Goal: Task Accomplishment & Management: Complete application form

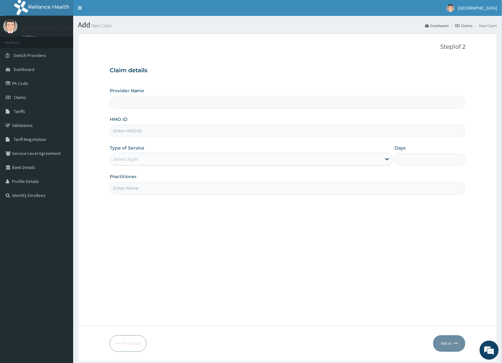
type input "[GEOGRAPHIC_DATA]"
click at [140, 103] on input "[GEOGRAPHIC_DATA]" at bounding box center [288, 102] width 356 height 12
click at [150, 135] on input "HMO ID" at bounding box center [288, 131] width 356 height 12
type input "GMT/10311/E"
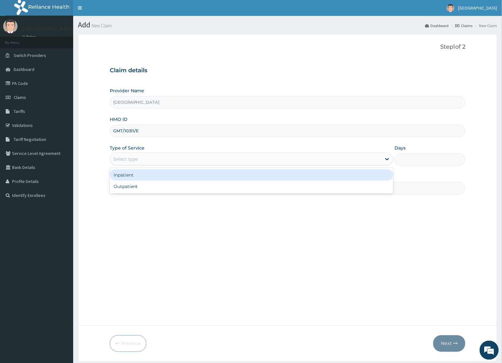
click at [183, 158] on div "Select type" at bounding box center [246, 159] width 272 height 10
click at [171, 178] on div "Inpatient" at bounding box center [252, 174] width 284 height 11
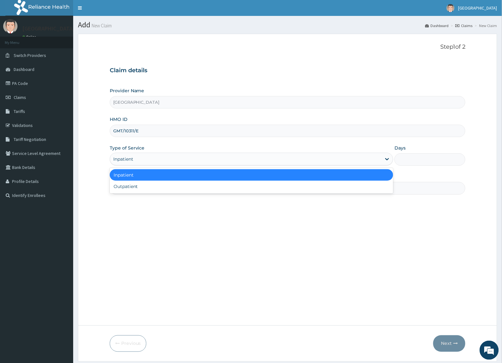
click at [174, 162] on div "Inpatient" at bounding box center [246, 159] width 272 height 10
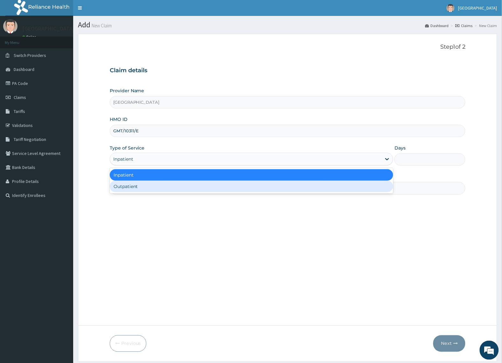
click at [167, 185] on div "Outpatient" at bounding box center [252, 186] width 284 height 11
type input "1"
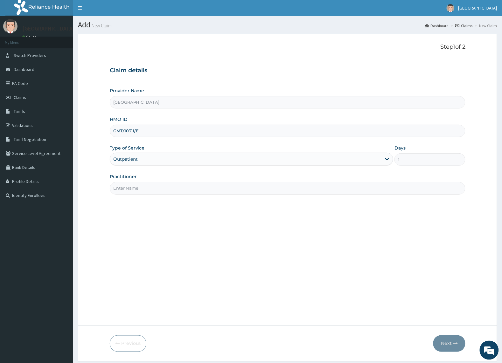
click at [166, 190] on input "Practitioner" at bounding box center [288, 188] width 356 height 12
type input "Dr.Jimoh"
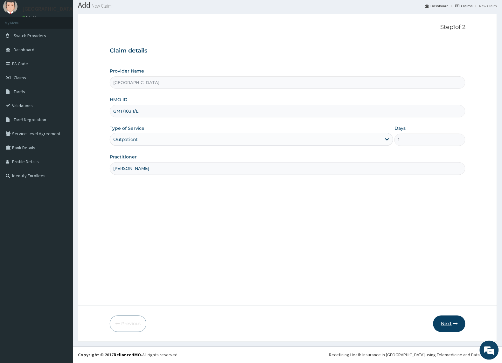
click at [454, 330] on button "Next" at bounding box center [449, 323] width 32 height 17
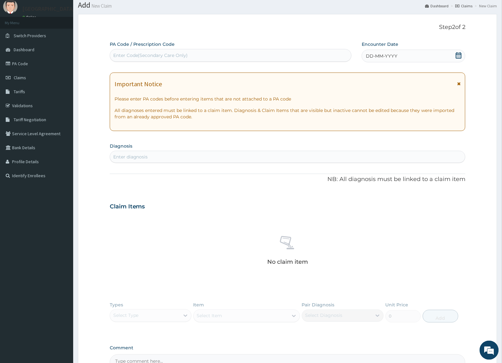
click at [220, 56] on div "Enter Code(Secondary Care Only)" at bounding box center [230, 55] width 241 height 10
click at [398, 53] on div "DD-MM-YYYY" at bounding box center [413, 56] width 104 height 13
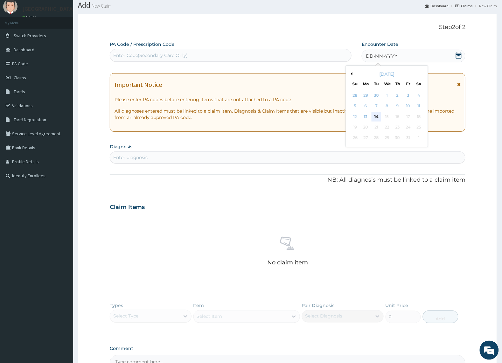
click at [378, 115] on div "14" at bounding box center [377, 117] width 10 height 10
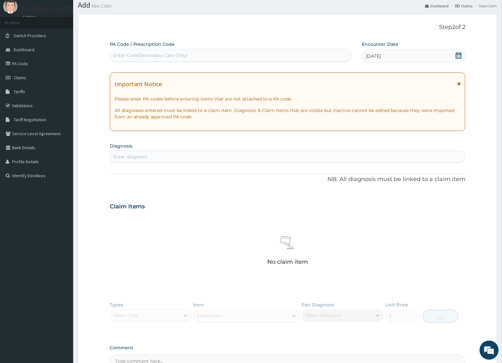
click at [282, 157] on div "Enter diagnosis" at bounding box center [287, 157] width 355 height 10
type input "[MEDICAL_DATA]"
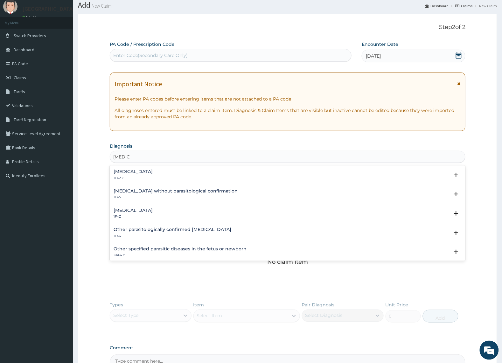
click at [261, 177] on div "Plasmodium malariae malaria without complication 1F42.Z" at bounding box center [288, 174] width 348 height 11
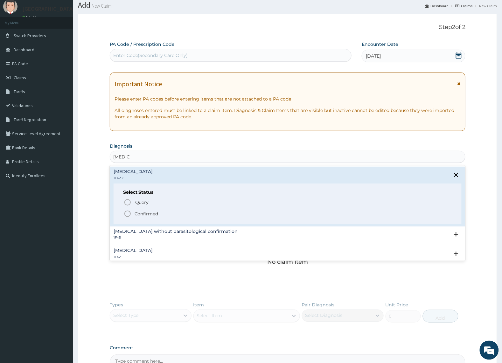
click at [173, 213] on span "Confirmed" at bounding box center [288, 214] width 328 height 8
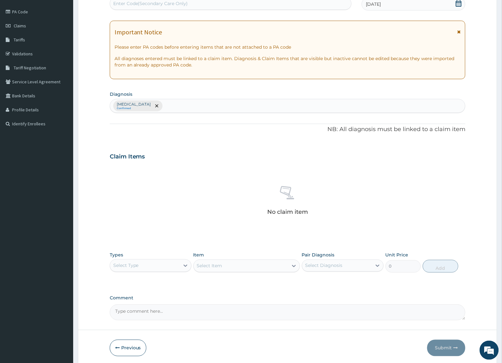
scroll to position [96, 0]
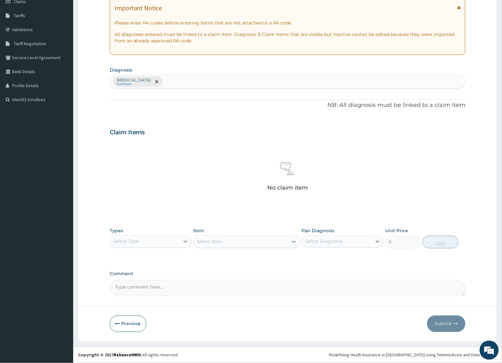
click at [164, 237] on div "Select Type" at bounding box center [145, 241] width 70 height 10
click at [134, 305] on div "Drugs" at bounding box center [151, 304] width 82 height 11
click at [237, 242] on div "Select Item" at bounding box center [246, 241] width 107 height 13
click at [285, 242] on div "Select Item" at bounding box center [246, 241] width 107 height 13
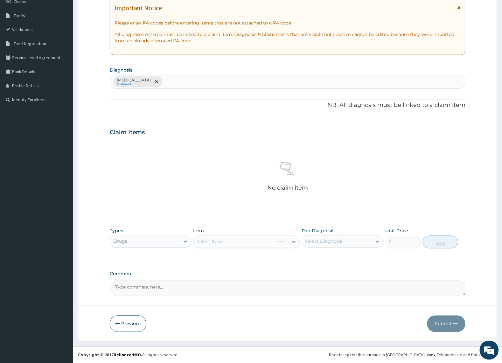
click at [296, 239] on div "Select Item" at bounding box center [246, 241] width 107 height 13
click at [295, 240] on div "Select Item" at bounding box center [246, 241] width 107 height 13
click at [292, 240] on icon at bounding box center [294, 241] width 6 height 6
type input "tanda"
click at [281, 254] on div "Tandak 1.5mg" at bounding box center [246, 257] width 107 height 11
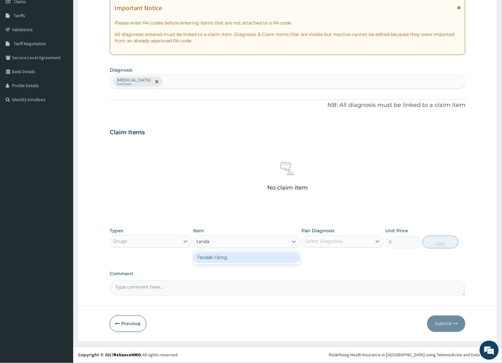
type input "2000"
click at [261, 241] on div "Tandak 1.5mg" at bounding box center [241, 242] width 95 height 10
type input "ceftr"
drag, startPoint x: 213, startPoint y: 241, endPoint x: 186, endPoint y: 241, distance: 27.0
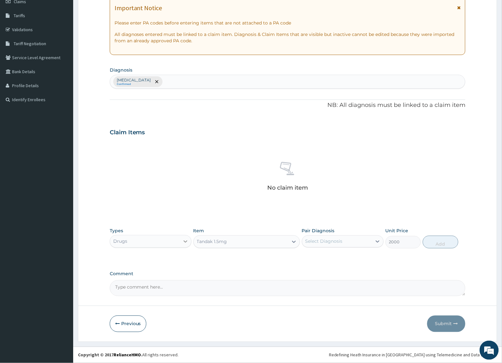
click at [186, 241] on div "Types Drugs Item option Tandak 1.5mg, selected. Select is focused ,type to refi…" at bounding box center [288, 237] width 356 height 27
click at [213, 242] on div "Tandak 1.5mg" at bounding box center [212, 241] width 30 height 6
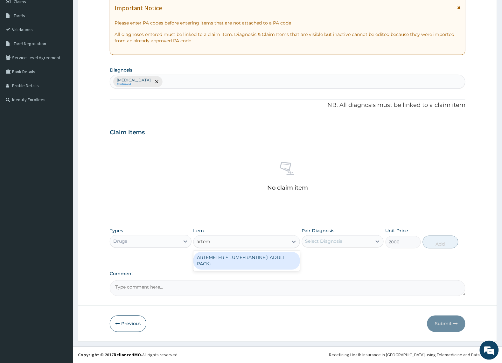
type input "arteme"
click at [218, 268] on div "ARTEMETER + LUMEFRANTINE(1 ADULT PACK)" at bounding box center [246, 261] width 107 height 18
type input "1500"
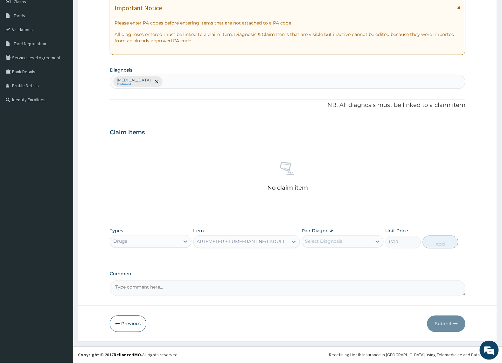
click at [223, 241] on div "ARTEMETER + LUMEFRANTINE(1 ADULT PACK)" at bounding box center [243, 241] width 92 height 6
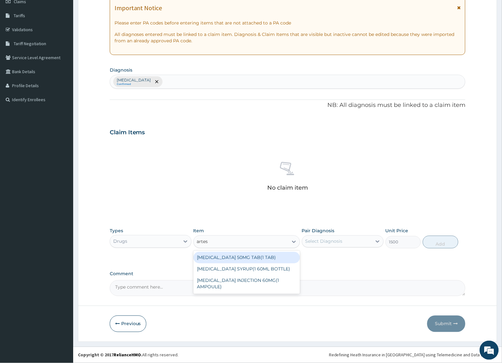
type input "artesu"
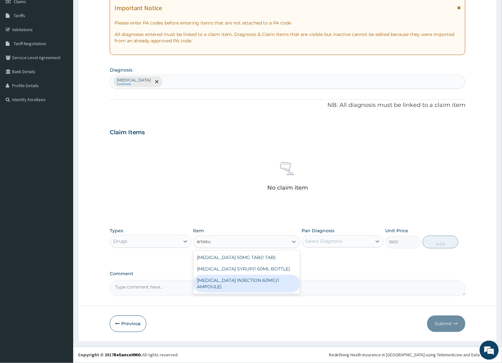
click at [233, 278] on div "[MEDICAL_DATA] INJECTION 60MG(1 AMPOULE)" at bounding box center [246, 284] width 107 height 18
type input "1000"
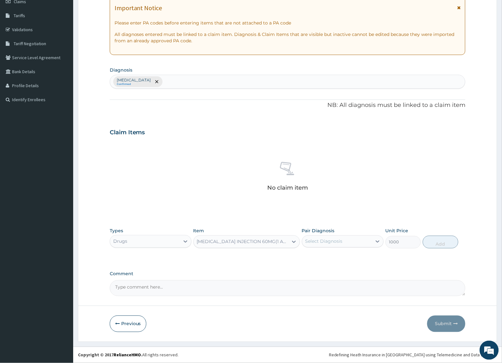
click at [234, 242] on div "[MEDICAL_DATA] INJECTION 60MG(1 AMPOULE)" at bounding box center [243, 241] width 92 height 6
type input "augum"
drag, startPoint x: 217, startPoint y: 240, endPoint x: 204, endPoint y: 241, distance: 13.1
click at [204, 241] on div "[MEDICAL_DATA] INJECTION 60MG(1 AMPOULE)" at bounding box center [241, 242] width 95 height 10
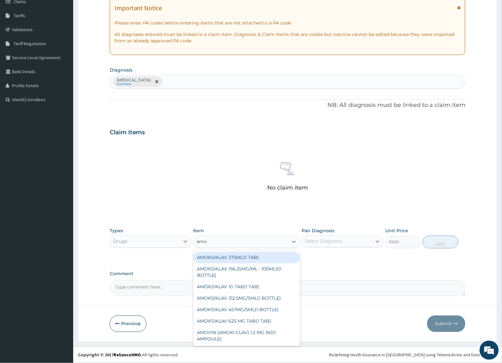
type input "amox"
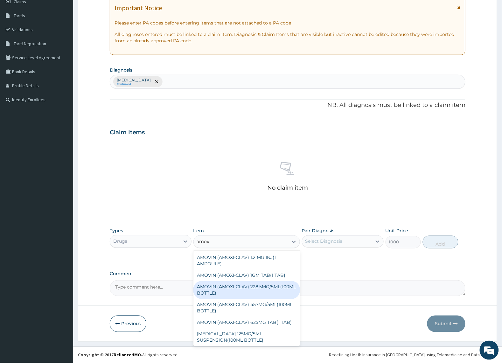
scroll to position [40, 0]
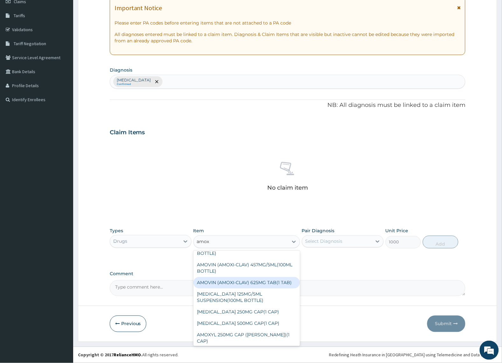
click at [262, 288] on div "AMOVIN (AMOXI-CLAV) 625MG TAB(1 TAB)" at bounding box center [246, 282] width 107 height 11
type input "180"
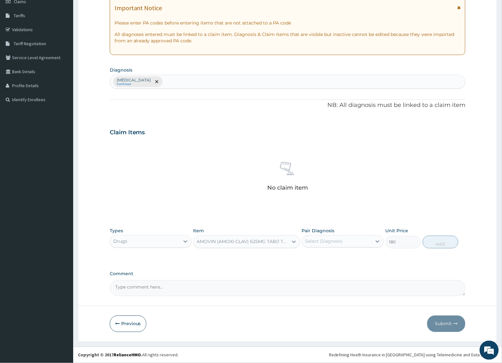
click at [245, 242] on div "AMOVIN (AMOXI-CLAV) 625MG TAB(1 TAB)" at bounding box center [243, 241] width 92 height 6
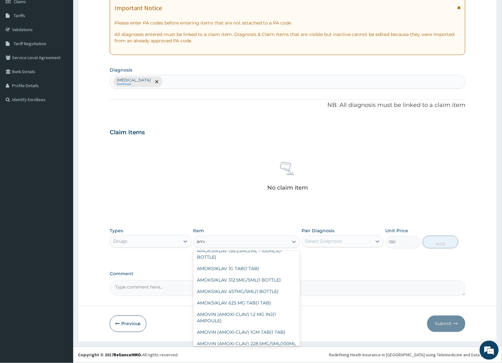
scroll to position [69, 0]
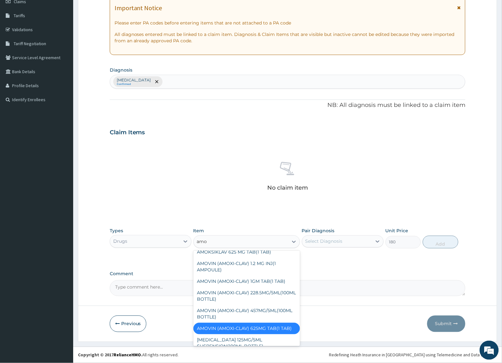
type input "amox"
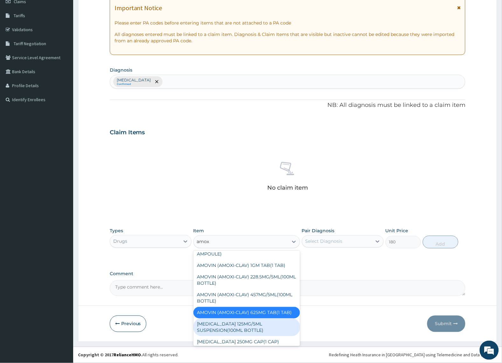
scroll to position [0, 0]
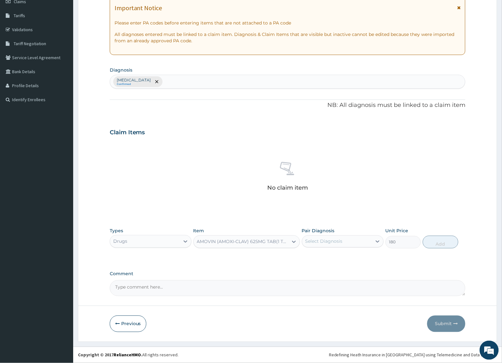
drag, startPoint x: 221, startPoint y: 244, endPoint x: 198, endPoint y: 243, distance: 23.2
click at [198, 243] on div "AMOVIN (AMOXI-CLAV) 625MG TAB(1 TAB)" at bounding box center [241, 242] width 95 height 10
click at [210, 240] on div "AMOVIN (AMOXI-CLAV) 625MG TAB(1 TAB)" at bounding box center [243, 241] width 92 height 6
type input "aug"
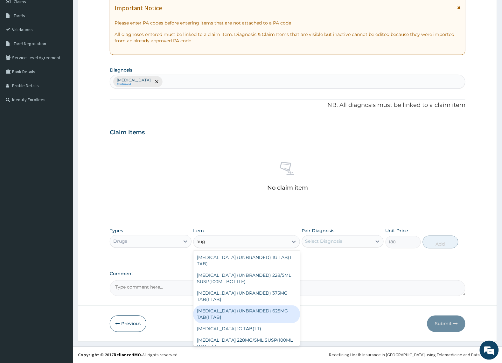
click at [235, 315] on div "[MEDICAL_DATA] (UNBRANDED) 625MG TAB(1 TAB)" at bounding box center [246, 314] width 107 height 18
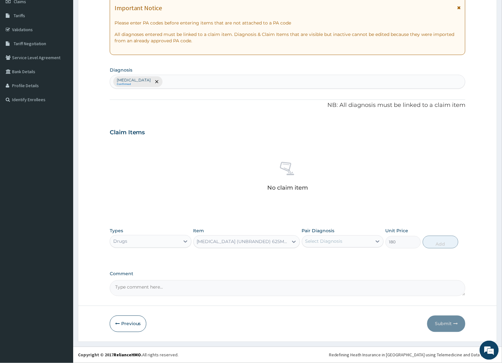
click at [230, 242] on div "[MEDICAL_DATA] (UNBRANDED) 625MG TAB(1 TAB)" at bounding box center [243, 241] width 92 height 6
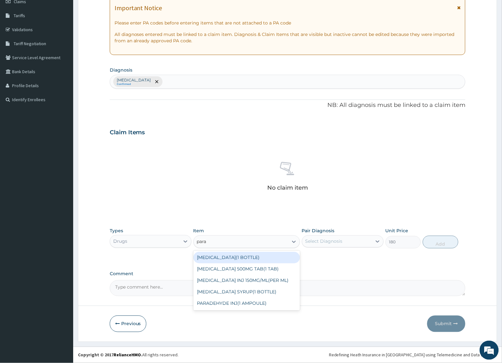
type input "parac"
click at [231, 255] on div "[MEDICAL_DATA] 500MG TAB(1 TAB)" at bounding box center [246, 257] width 107 height 11
type input "15"
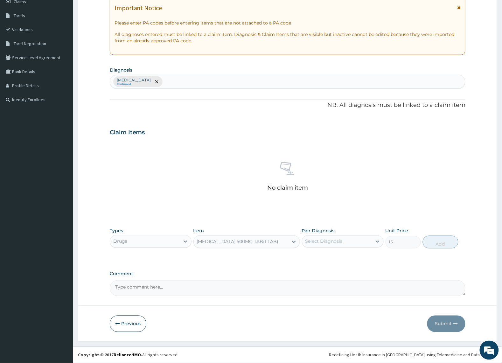
click at [231, 239] on div "[MEDICAL_DATA] 500MG TAB(1 TAB)" at bounding box center [238, 241] width 82 height 6
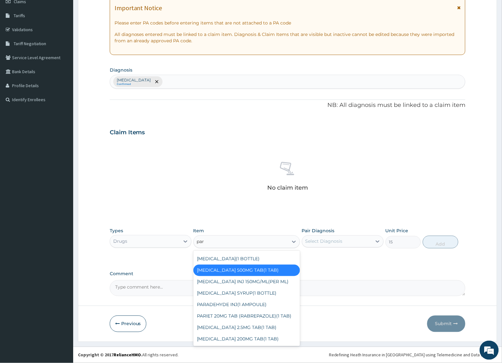
scroll to position [10, 0]
type input "para"
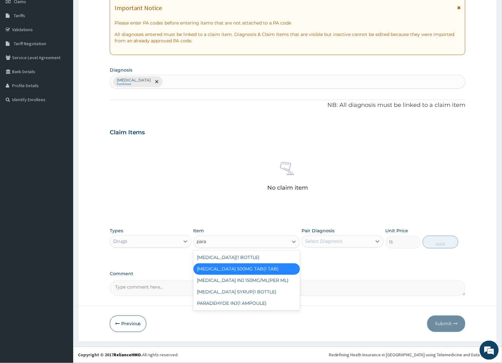
scroll to position [0, 0]
click at [231, 281] on div "[MEDICAL_DATA] INJ 150MG/ML(PER ML)" at bounding box center [246, 280] width 107 height 11
type input "100"
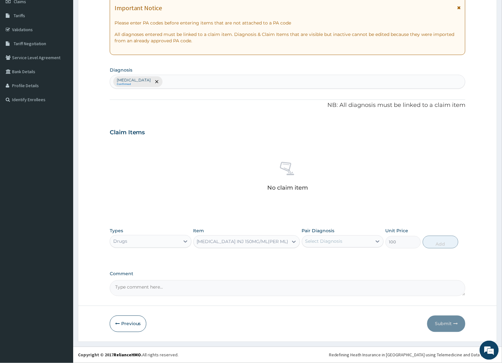
click at [209, 245] on div "[MEDICAL_DATA] INJ 150MG/ML(PER ML)" at bounding box center [241, 242] width 95 height 10
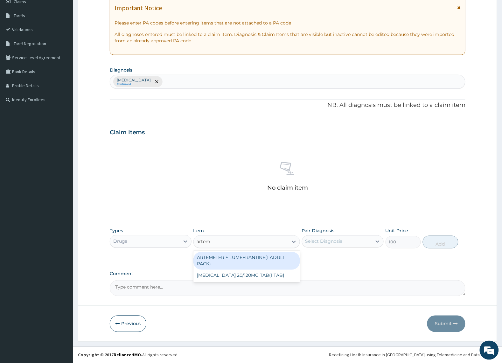
type input "arte"
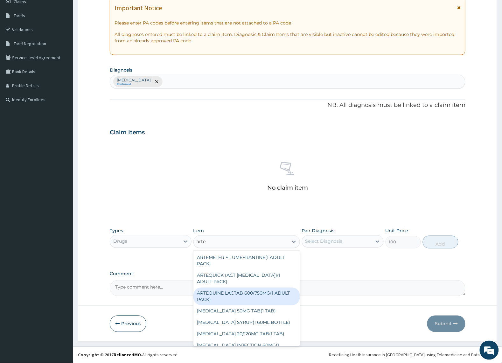
scroll to position [13, 0]
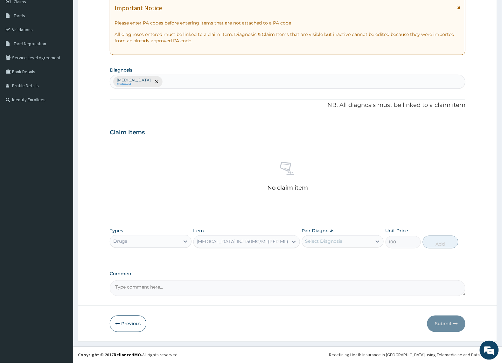
click at [213, 241] on div "[MEDICAL_DATA] INJ 150MG/ML(PER ML)" at bounding box center [241, 242] width 95 height 10
click at [213, 241] on div "[MEDICAL_DATA] INJ 150MG/ML(PER ML)" at bounding box center [243, 241] width 92 height 6
type input "lonart"
click at [217, 256] on div "LONART SYRUP(1 BOTTLE)" at bounding box center [246, 257] width 107 height 11
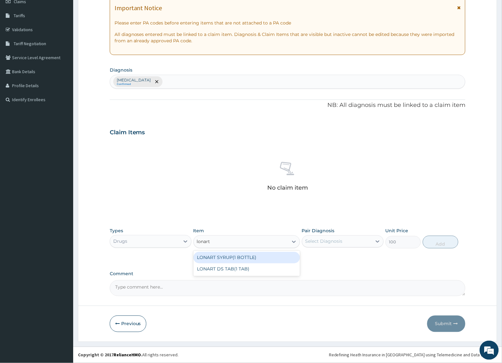
type input "1200"
click at [217, 242] on div "LONART SYRUP(1 BOTTLE)" at bounding box center [226, 241] width 59 height 6
type input "cipr"
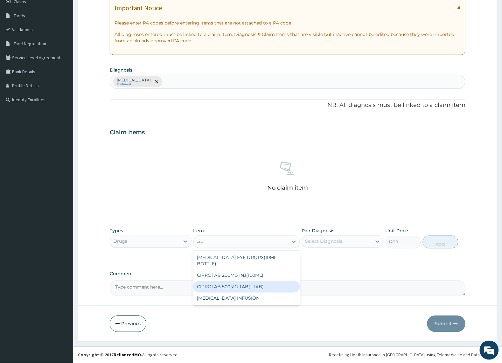
click at [209, 281] on div "CIPROTAB 500MG TAB(1 TAB)" at bounding box center [246, 286] width 107 height 11
type input "150"
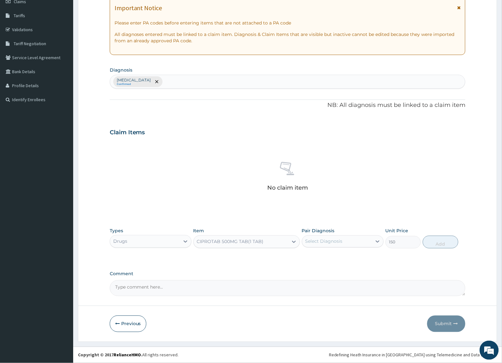
click at [218, 242] on div "CIPROTAB 500MG TAB(1 TAB)" at bounding box center [230, 241] width 67 height 6
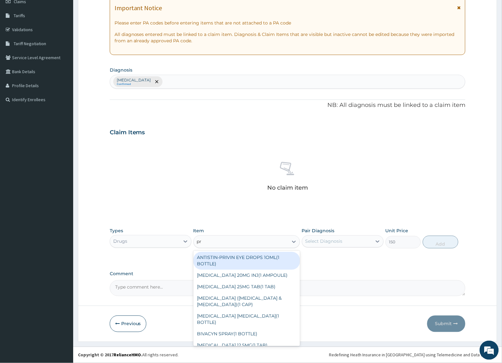
type input "p"
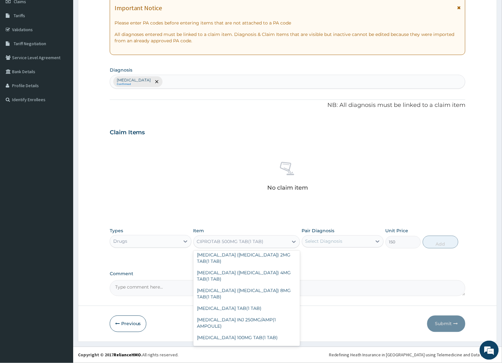
scroll to position [517, 0]
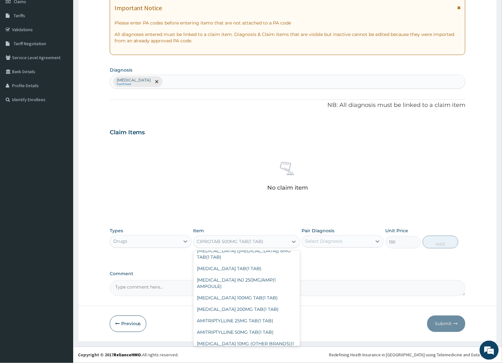
click at [220, 356] on div "[MEDICAL_DATA] 5MG (OTHER BRANDS)(1 TAB)" at bounding box center [246, 365] width 107 height 18
type input "50"
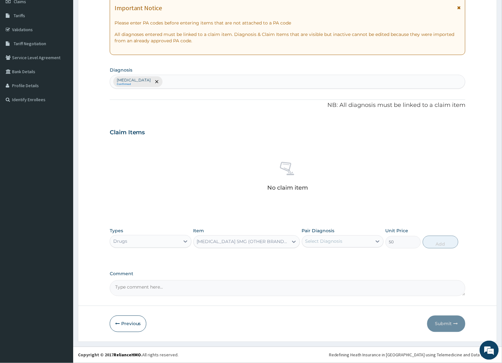
click at [217, 242] on div "[MEDICAL_DATA] 5MG (OTHER BRANDS)(1 TAB)" at bounding box center [243, 241] width 92 height 6
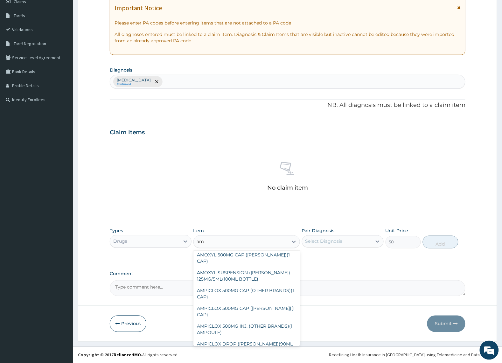
scroll to position [136, 0]
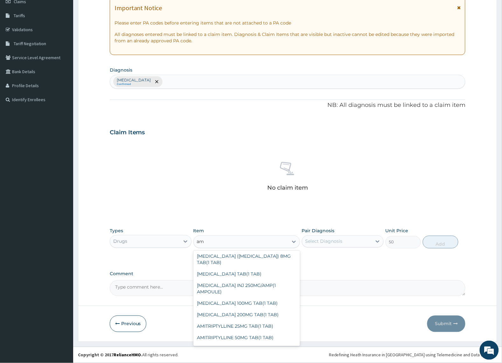
type input "amo"
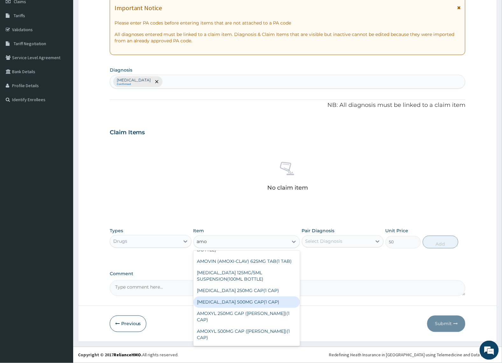
click at [237, 306] on div "[MEDICAL_DATA] 500MG CAP(1 CAP)" at bounding box center [246, 301] width 107 height 11
type input "56"
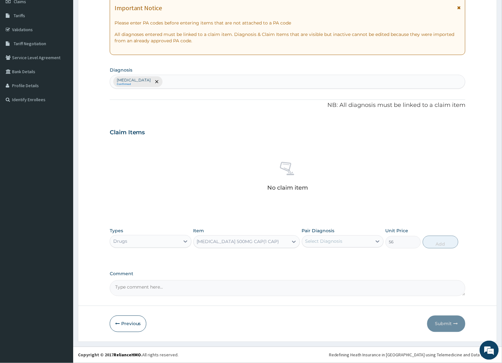
click at [230, 243] on div "[MEDICAL_DATA] 500MG CAP(1 CAP)" at bounding box center [238, 241] width 82 height 6
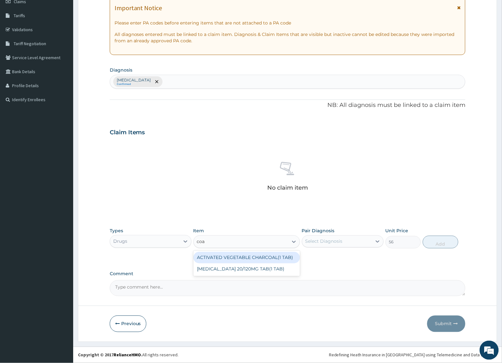
scroll to position [0, 0]
type input "coart"
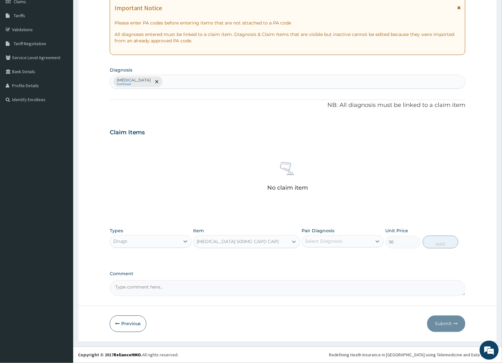
drag, startPoint x: 211, startPoint y: 242, endPoint x: 196, endPoint y: 244, distance: 15.1
click at [196, 244] on div "[MEDICAL_DATA] 500MG CAP(1 CAP)" at bounding box center [241, 242] width 95 height 10
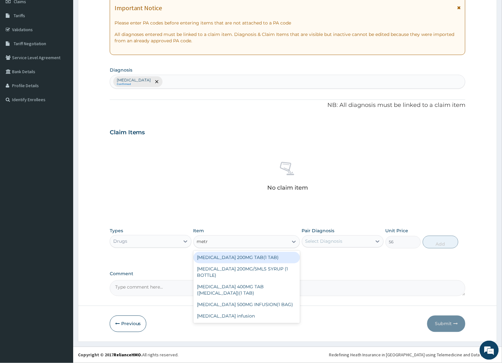
type input "metro"
click at [220, 261] on div "[MEDICAL_DATA] 200MG TAB(1 TAB)" at bounding box center [246, 257] width 107 height 11
type input "15"
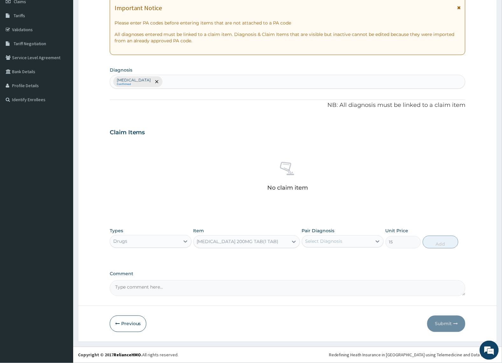
click at [220, 242] on div "[MEDICAL_DATA] 200MG TAB(1 TAB)" at bounding box center [238, 241] width 82 height 6
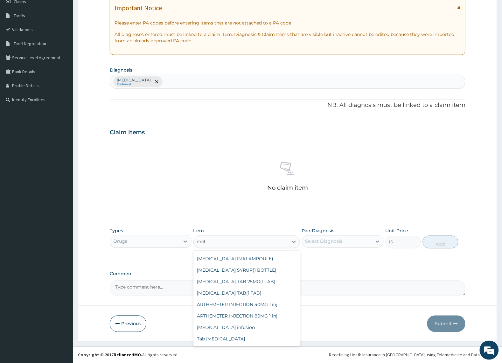
scroll to position [83, 0]
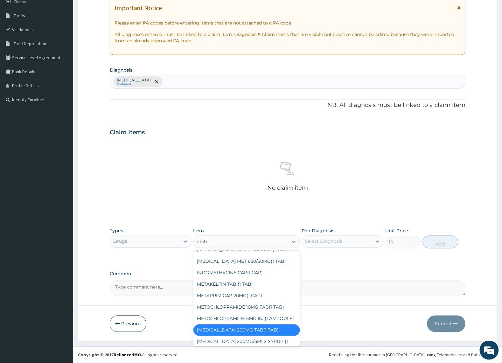
type input "metro"
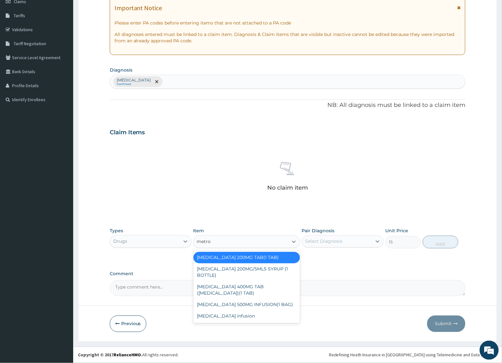
scroll to position [0, 0]
click at [242, 308] on div "[MEDICAL_DATA] 500MG INFUSION(1 BAG)" at bounding box center [246, 304] width 107 height 11
type input "300"
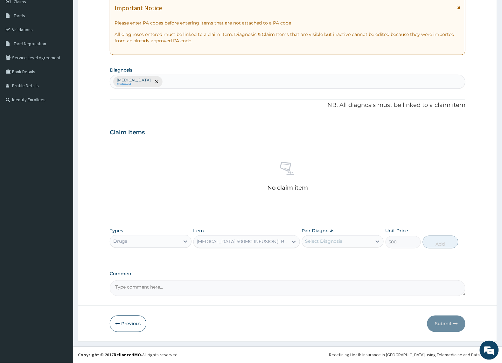
click at [222, 242] on div "[MEDICAL_DATA] 500MG INFUSION(1 BAG)" at bounding box center [243, 241] width 92 height 6
type input ",metr"
drag, startPoint x: 220, startPoint y: 241, endPoint x: 202, endPoint y: 241, distance: 18.4
click at [202, 241] on div "[MEDICAL_DATA] 500MG INFUSION(1 BAG)" at bounding box center [241, 242] width 95 height 10
click at [204, 242] on div "[MEDICAL_DATA] 500MG INFUSION(1 BAG)" at bounding box center [243, 241] width 92 height 6
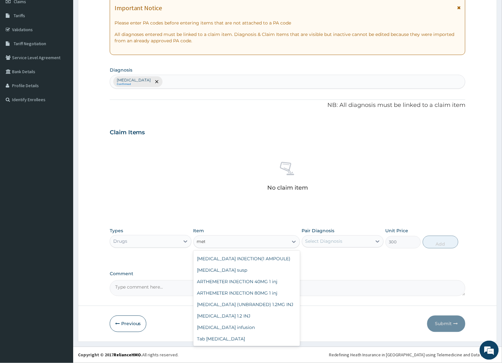
scroll to position [177, 0]
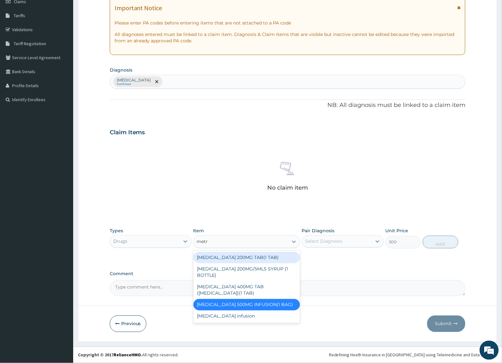
type input "metro"
click at [219, 316] on div "[MEDICAL_DATA] infusion" at bounding box center [246, 315] width 107 height 11
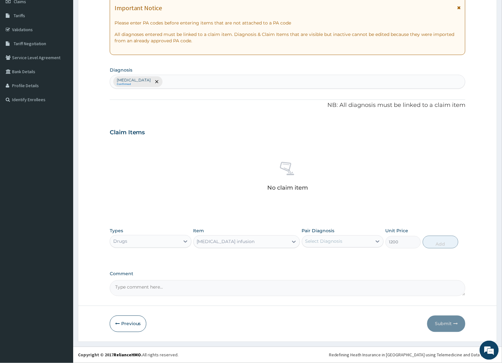
click at [213, 244] on div "[MEDICAL_DATA] infusion" at bounding box center [226, 241] width 58 height 6
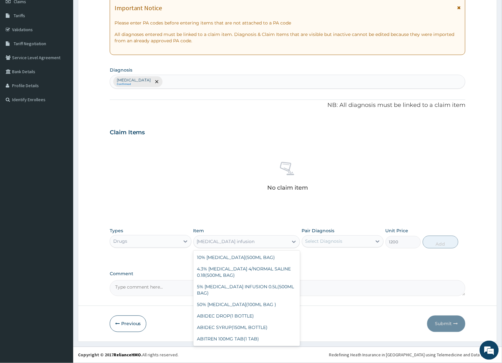
scroll to position [10455, 0]
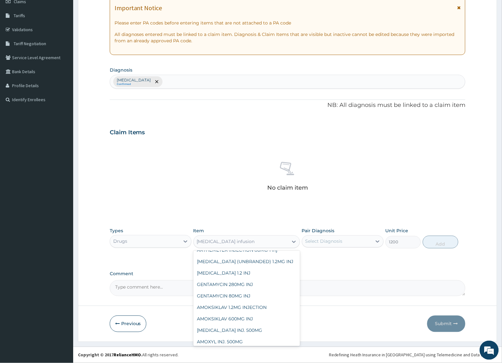
type input "200"
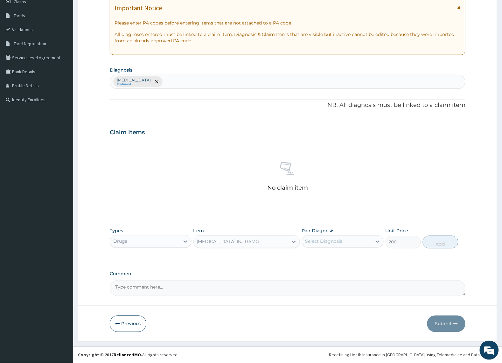
click at [209, 244] on div "[MEDICAL_DATA] INJ 0.5MG" at bounding box center [228, 241] width 62 height 6
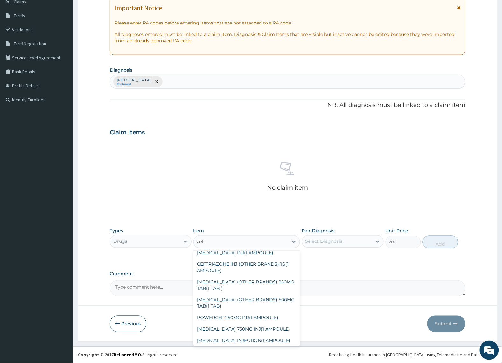
scroll to position [0, 0]
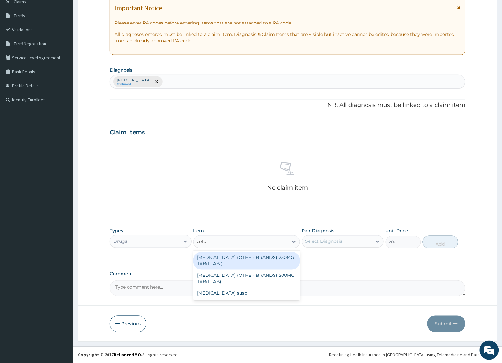
type input "cefur"
click at [209, 265] on div "[MEDICAL_DATA] (OTHER BRANDS) 250MG TAB(1 TAB )" at bounding box center [246, 261] width 107 height 18
type input "100"
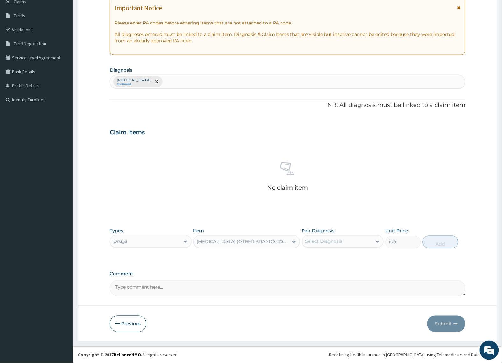
click at [214, 245] on div "[MEDICAL_DATA] (OTHER BRANDS) 250MG TAB(1 TAB )" at bounding box center [241, 242] width 95 height 10
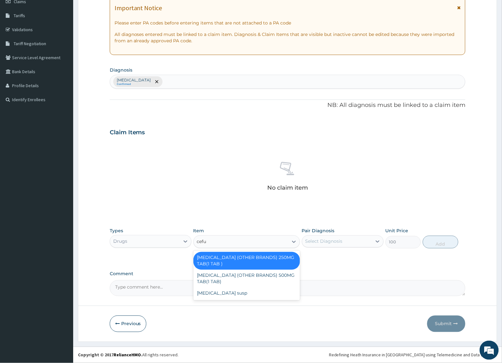
type input "cefur"
click at [218, 277] on div "[MEDICAL_DATA] (OTHER BRANDS) 500MG TAB(1 TAB)" at bounding box center [246, 279] width 107 height 18
type input "170"
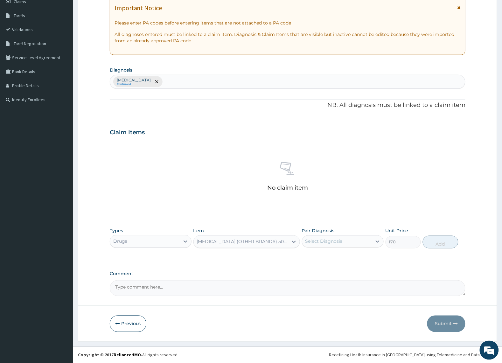
click at [225, 243] on div "[MEDICAL_DATA] (OTHER BRANDS) 500MG TAB(1 TAB)" at bounding box center [243, 241] width 92 height 6
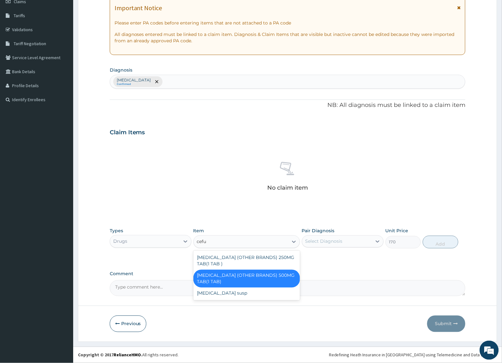
type input "cefur"
click at [225, 297] on div "[MEDICAL_DATA] susp" at bounding box center [246, 292] width 107 height 11
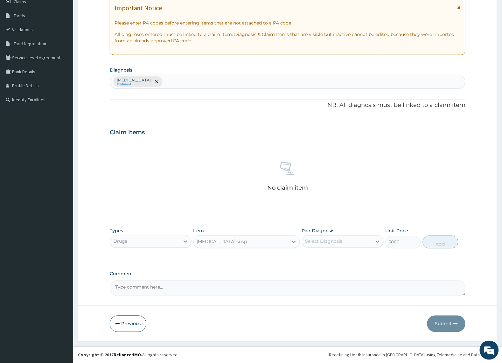
click at [226, 243] on div "[MEDICAL_DATA] susp" at bounding box center [222, 241] width 50 height 6
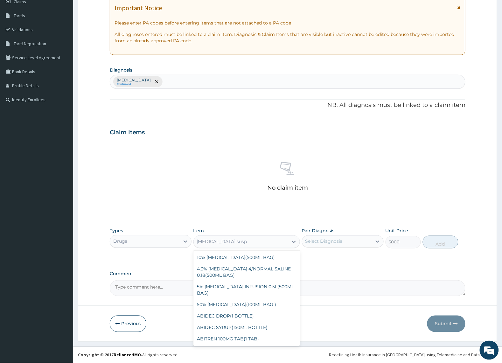
scroll to position [10146, 0]
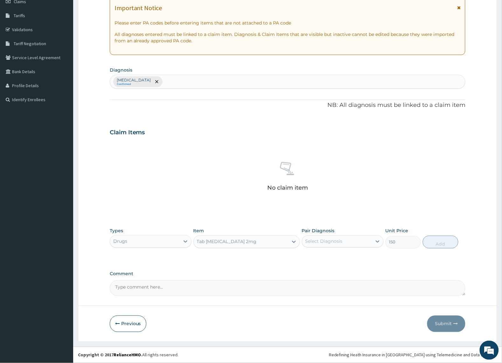
click at [229, 242] on div "Tab [MEDICAL_DATA] 2mg" at bounding box center [227, 241] width 60 height 6
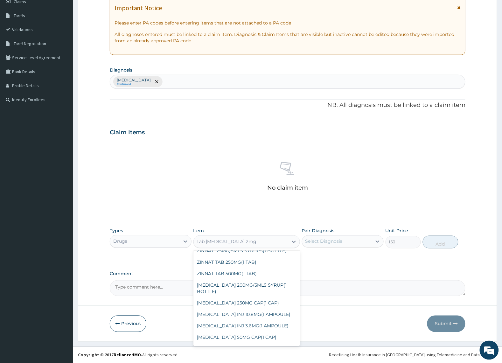
scroll to position [10117, 0]
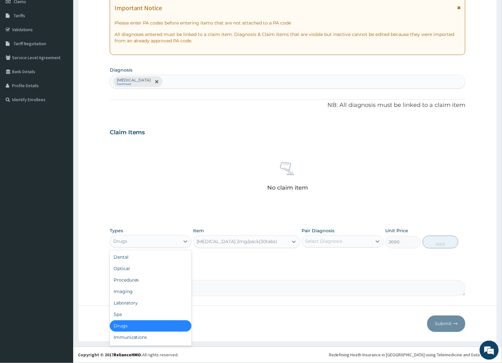
click at [160, 243] on div "Drugs" at bounding box center [145, 241] width 70 height 10
click at [141, 291] on div "Imaging" at bounding box center [151, 291] width 82 height 11
type input "0"
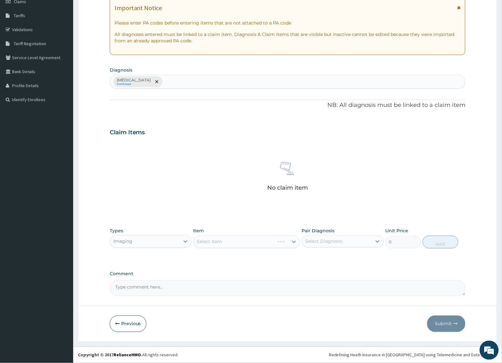
click at [257, 239] on div "Select Item" at bounding box center [246, 241] width 107 height 13
click at [255, 245] on div "Select Item" at bounding box center [246, 241] width 107 height 13
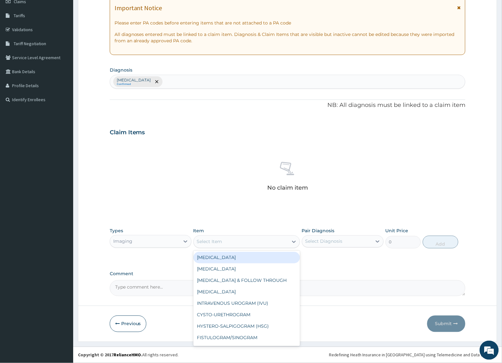
click at [255, 245] on div "Select Item" at bounding box center [241, 242] width 95 height 10
type input "sca"
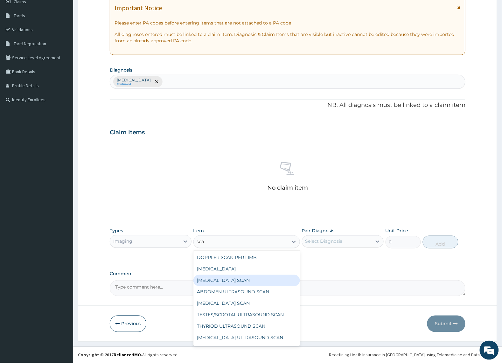
click at [242, 283] on div "PELVIC ULTRASOUND SCAN" at bounding box center [246, 280] width 107 height 11
type input "1600"
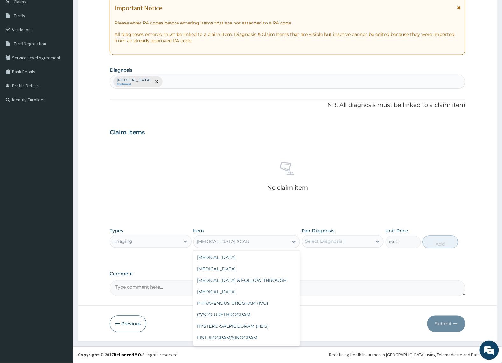
click at [241, 239] on div "PELVIC ULTRASOUND SCAN" at bounding box center [223, 241] width 53 height 6
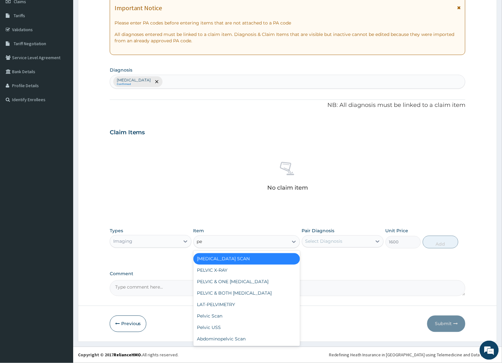
scroll to position [0, 0]
type input "pelv"
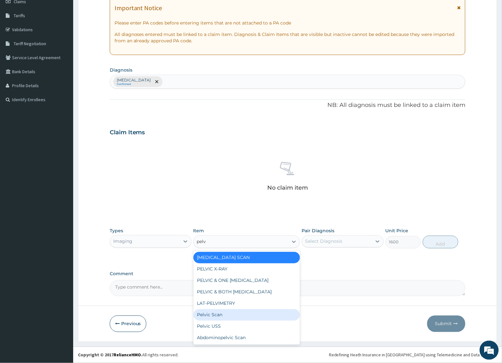
click at [220, 312] on div "Pelvic Scan" at bounding box center [246, 314] width 107 height 11
type input "3000"
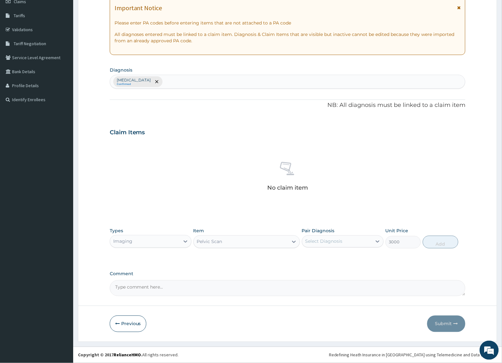
click at [233, 240] on div "Pelvic Scan" at bounding box center [241, 242] width 95 height 10
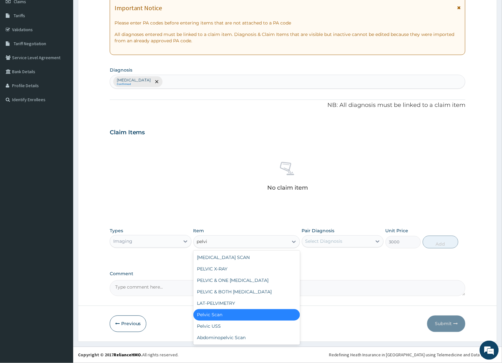
type input "pelvic"
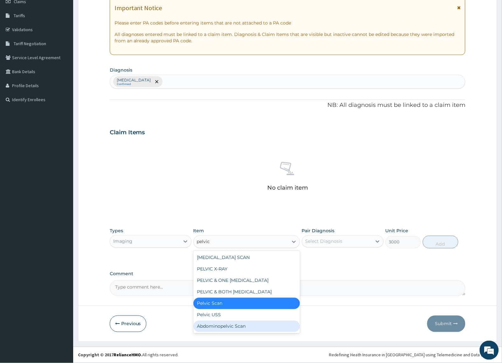
click at [226, 325] on div "Abdominopelvic Scan" at bounding box center [246, 325] width 107 height 11
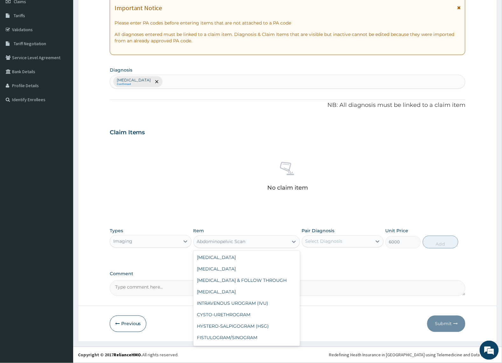
click at [235, 245] on div "Abdominopelvic Scan" at bounding box center [241, 242] width 95 height 10
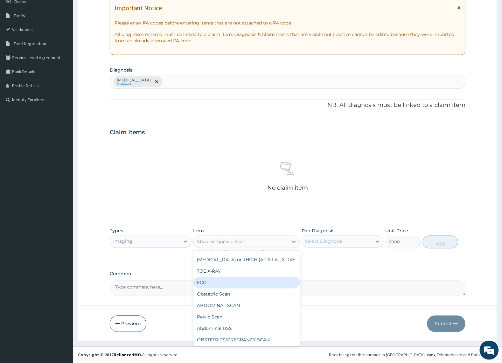
click at [228, 277] on div "ECG" at bounding box center [246, 282] width 107 height 11
type input "7000"
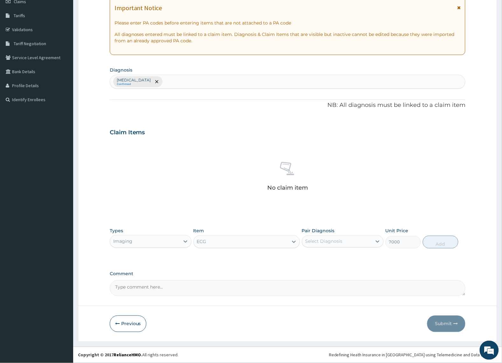
click at [236, 235] on div "ECG" at bounding box center [246, 241] width 107 height 13
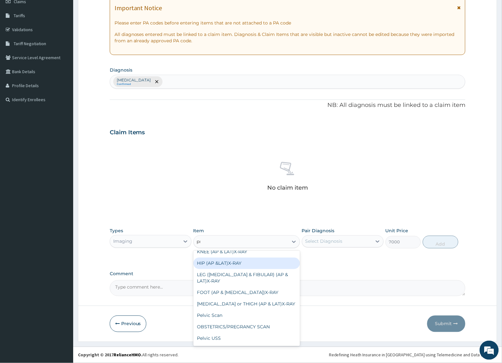
scroll to position [0, 0]
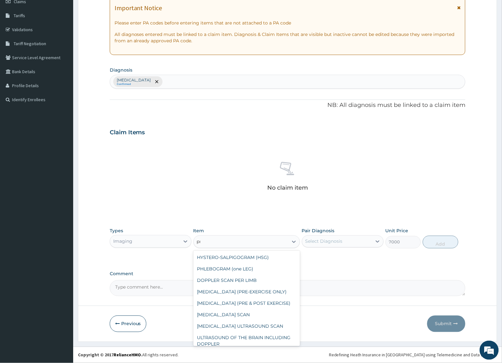
type input "pro"
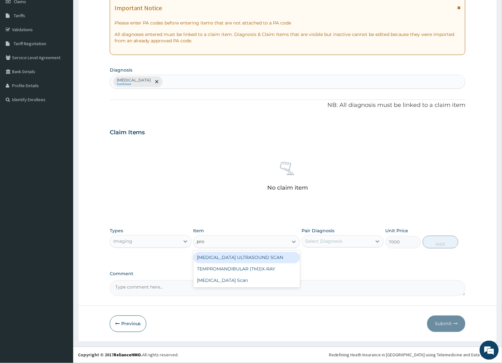
click at [231, 257] on div "PROSTATE ULTRASOUND SCAN" at bounding box center [246, 257] width 107 height 11
type input "2400"
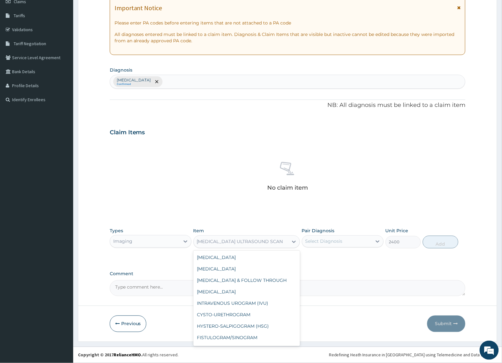
click at [233, 245] on div "PROSTATE ULTRASOUND SCAN" at bounding box center [241, 242] width 95 height 10
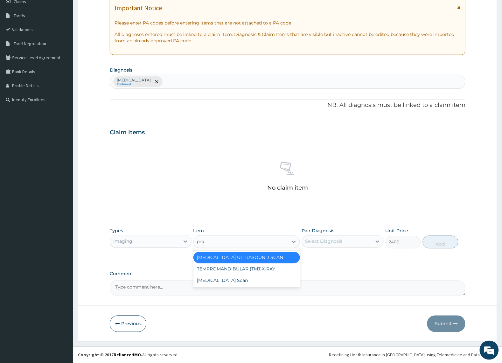
type input "pros"
click at [224, 271] on div "Prostate Scan" at bounding box center [246, 268] width 107 height 11
type input "7000"
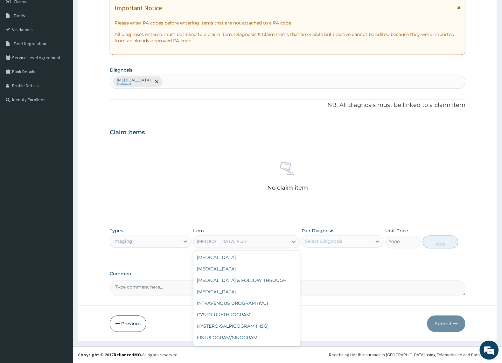
click at [228, 243] on div "Prostate Scan" at bounding box center [241, 242] width 95 height 10
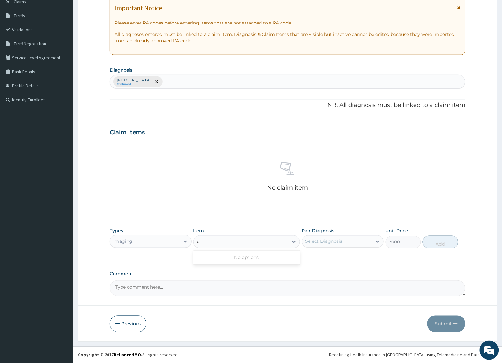
type input "u"
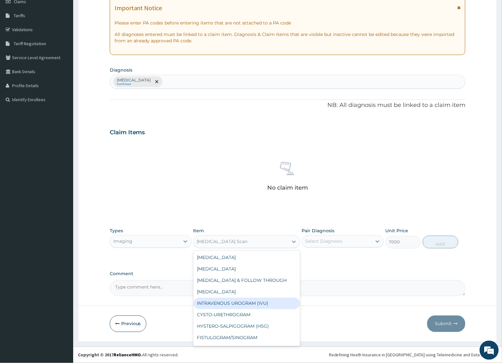
click at [179, 241] on div "Imaging" at bounding box center [145, 241] width 70 height 10
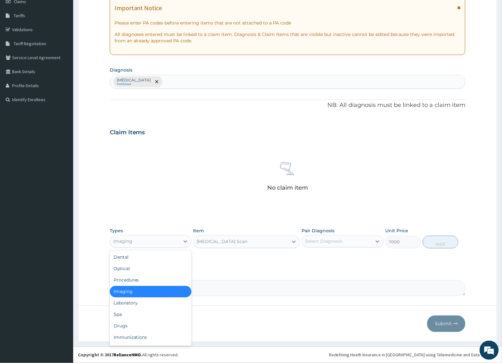
click at [143, 303] on div "Laboratory" at bounding box center [151, 302] width 82 height 11
click at [143, 304] on form "Step 2 of 2 PA Code / Prescription Code Enter Code(Secondary Care Only) Encount…" at bounding box center [287, 139] width 419 height 403
type input "0"
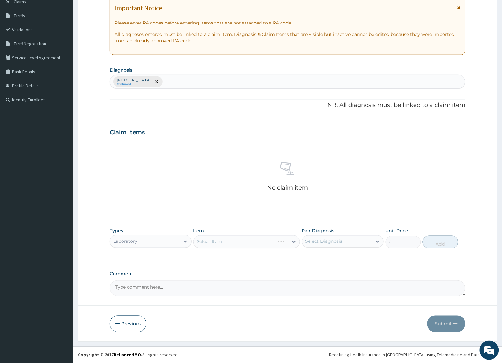
click at [144, 306] on form "Step 2 of 2 PA Code / Prescription Code Enter Code(Secondary Care Only) Encount…" at bounding box center [287, 139] width 419 height 403
click at [229, 239] on div "Select Item" at bounding box center [246, 241] width 107 height 13
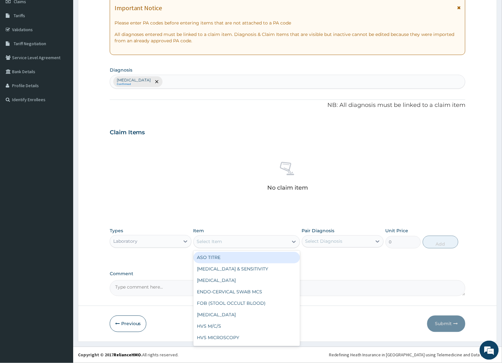
click at [244, 241] on div "Select Item" at bounding box center [241, 242] width 95 height 10
type input "full"
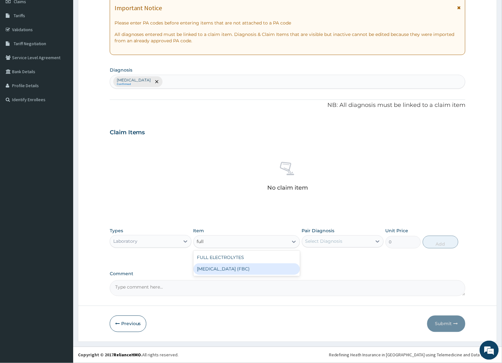
click at [232, 267] on div "Full Blood Count (FBC)" at bounding box center [246, 268] width 107 height 11
type input "2500"
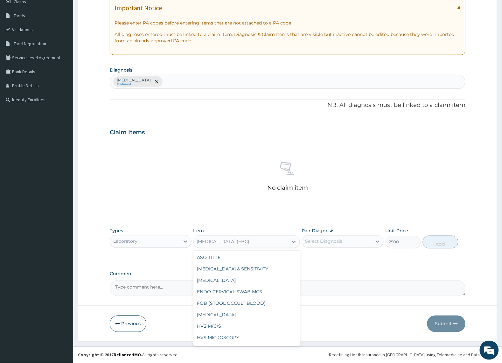
click at [232, 243] on div "Full Blood Count (FBC)" at bounding box center [223, 241] width 53 height 6
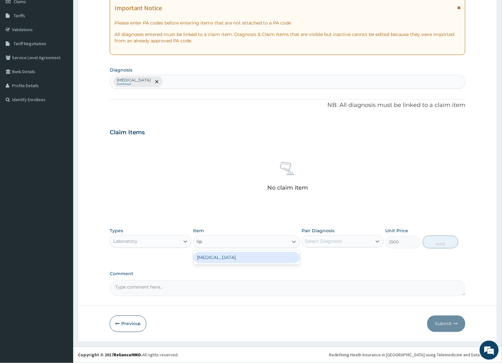
type input "lipi"
click at [231, 255] on div "Lipid Profile" at bounding box center [246, 257] width 107 height 11
type input "9000"
click at [228, 244] on div "Lipid Profile" at bounding box center [241, 242] width 95 height 10
type input "euc"
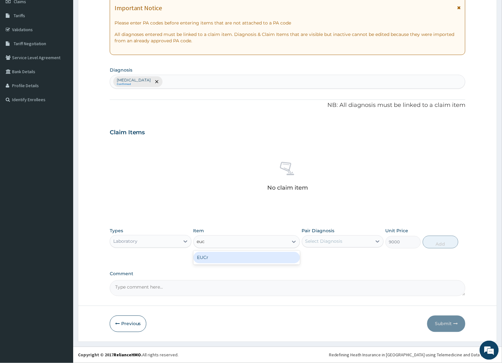
click at [224, 259] on div "EUCr" at bounding box center [246, 257] width 107 height 11
click at [221, 241] on div "EUCr" at bounding box center [241, 242] width 95 height 10
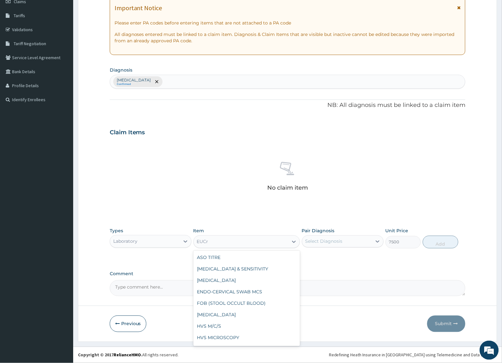
scroll to position [1948, 0]
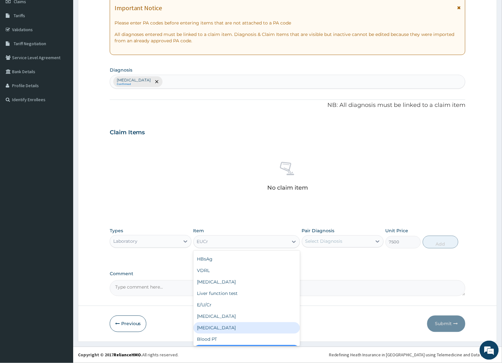
click at [208, 322] on div "Genotype" at bounding box center [246, 327] width 107 height 11
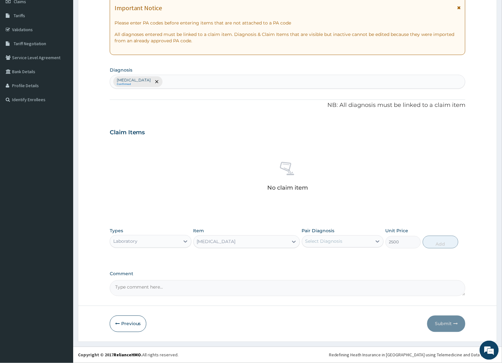
click at [270, 241] on div "Genotype" at bounding box center [241, 242] width 95 height 10
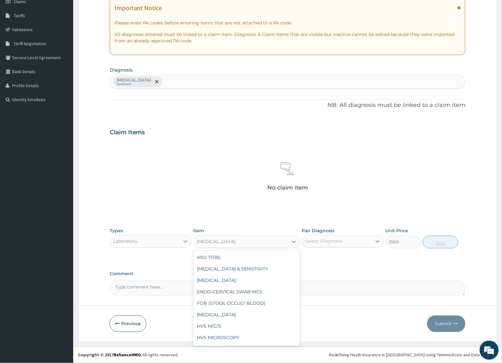
scroll to position [1925, 0]
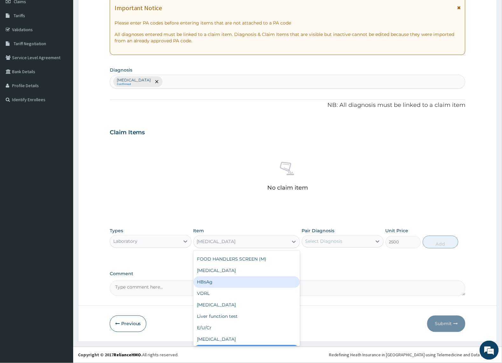
click at [213, 276] on div "HBsAg" at bounding box center [246, 281] width 107 height 11
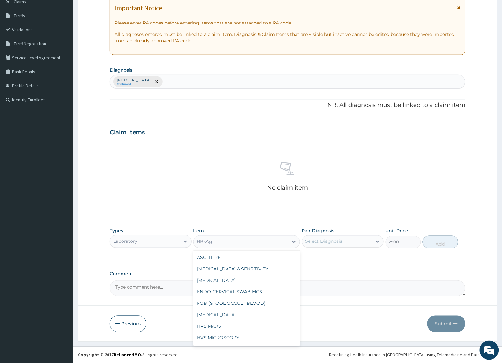
click at [221, 239] on div "HBsAg" at bounding box center [241, 242] width 95 height 10
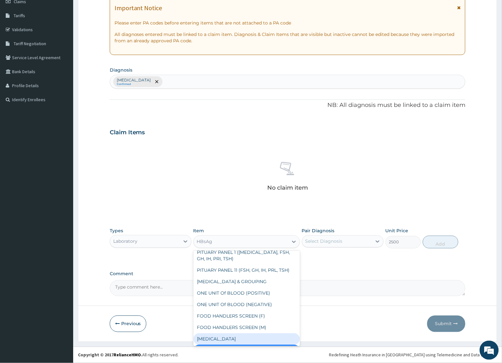
click at [205, 333] on div "HIV" at bounding box center [246, 338] width 107 height 11
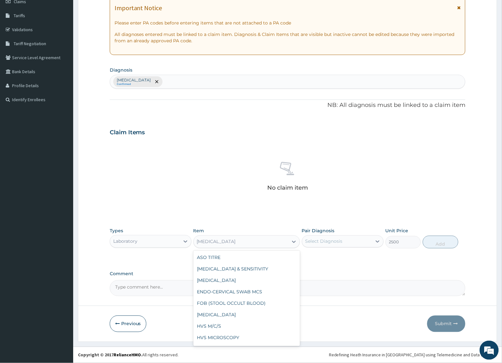
click at [219, 244] on div "HIV" at bounding box center [241, 242] width 95 height 10
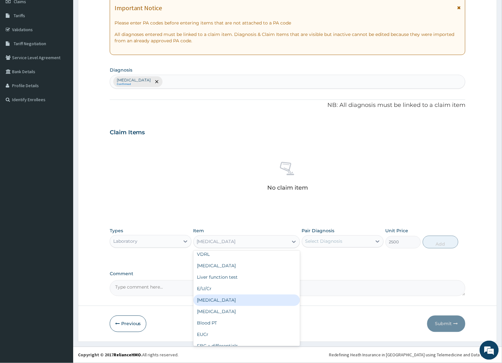
scroll to position [2004, 0]
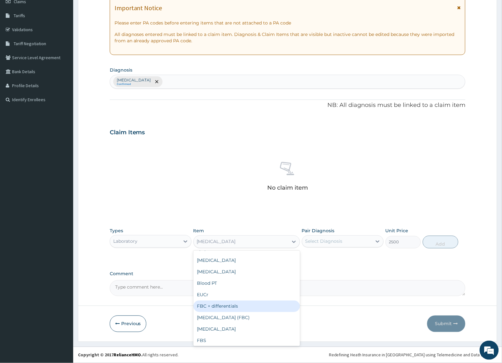
click at [222, 300] on div "FBC + differentials" at bounding box center [246, 305] width 107 height 11
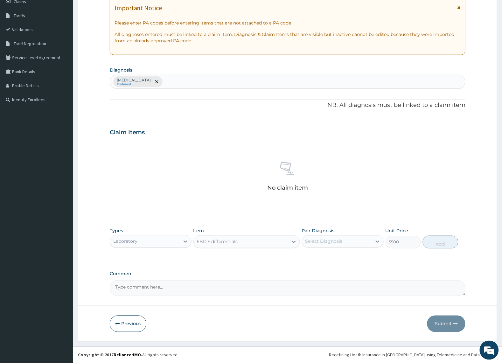
click at [234, 245] on div "FBC + differentials" at bounding box center [241, 242] width 95 height 10
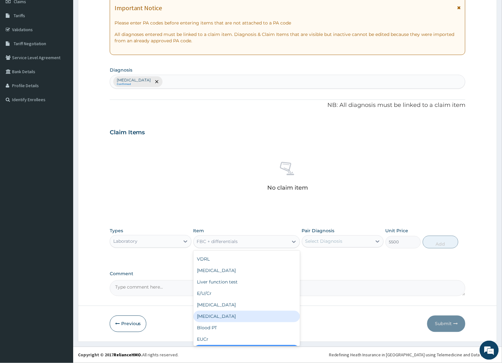
scroll to position [1999, 0]
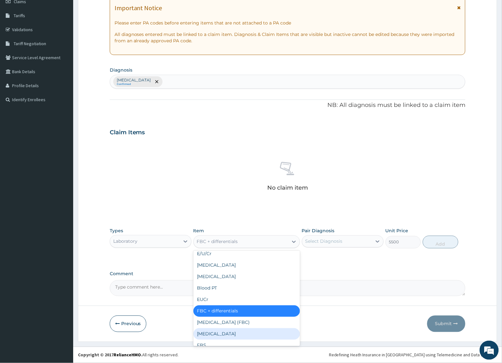
click at [214, 328] on div "Urinalysis" at bounding box center [246, 333] width 107 height 11
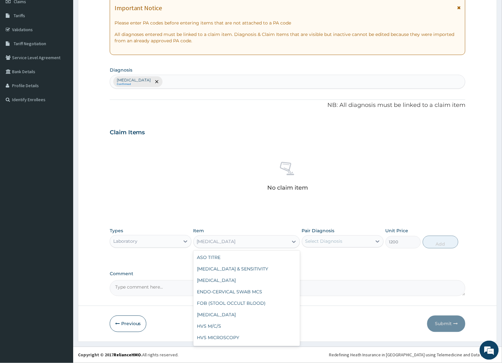
click at [233, 243] on div "Urinalysis" at bounding box center [241, 242] width 95 height 10
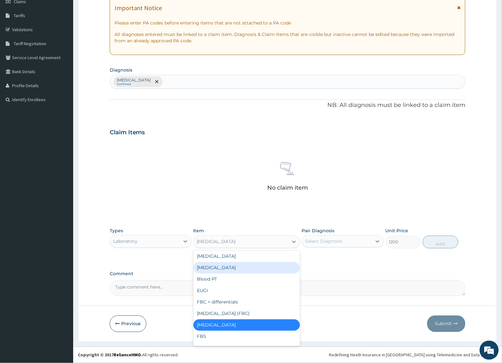
scroll to position [2022, 0]
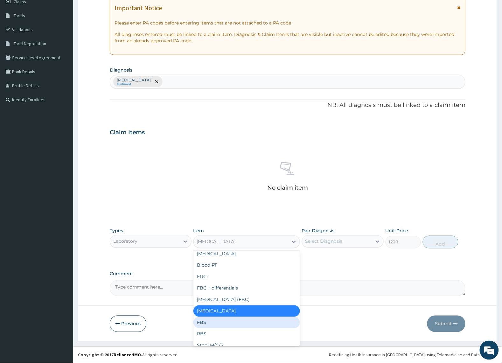
click at [224, 317] on div "FBS" at bounding box center [246, 322] width 107 height 11
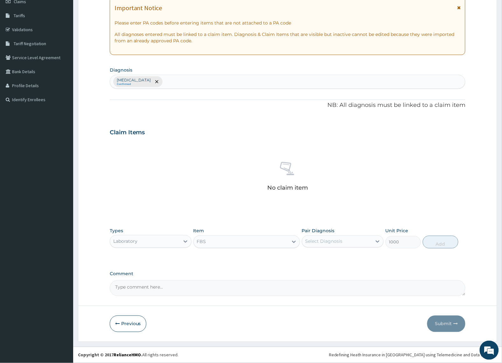
click at [230, 242] on div "FBS" at bounding box center [241, 242] width 95 height 10
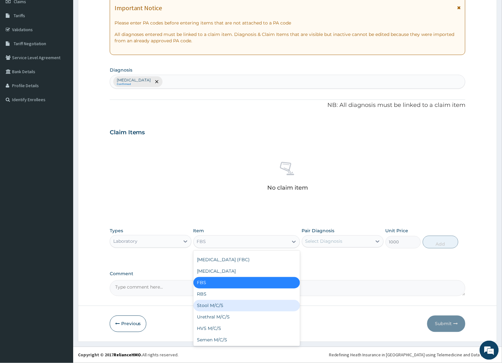
scroll to position [2073, 0]
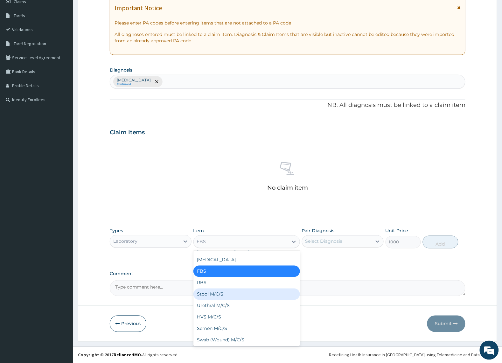
click at [226, 288] on div "Stool M/C/S" at bounding box center [246, 293] width 107 height 11
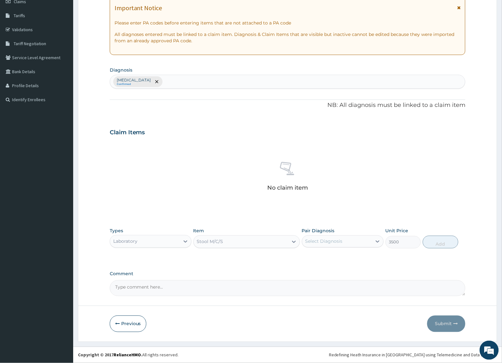
click at [233, 239] on div "Stool M/C/S" at bounding box center [241, 242] width 95 height 10
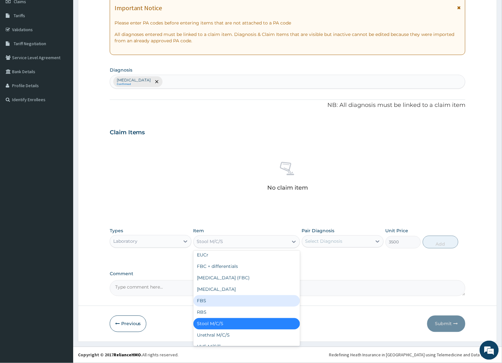
scroll to position [2056, 0]
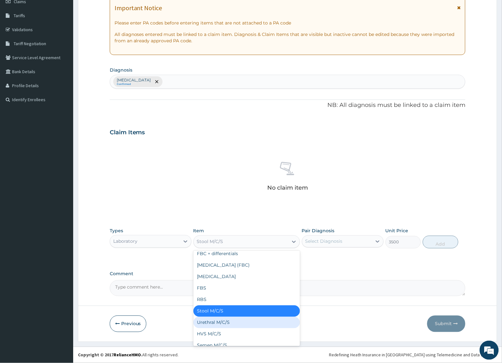
click at [227, 317] on div "Urethral M/C/S" at bounding box center [246, 322] width 107 height 11
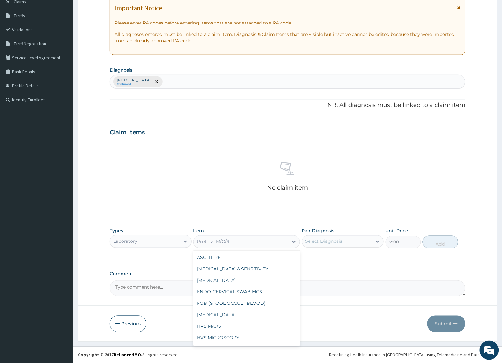
click at [233, 240] on div "Urethral M/C/S" at bounding box center [241, 242] width 95 height 10
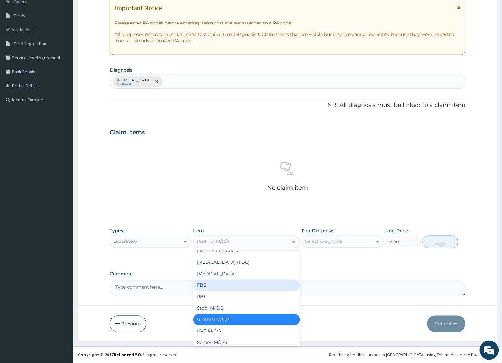
scroll to position [2068, 0]
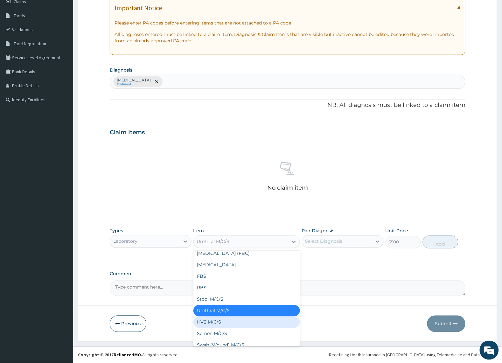
click at [231, 316] on div "HVS M/C/S" at bounding box center [246, 321] width 107 height 11
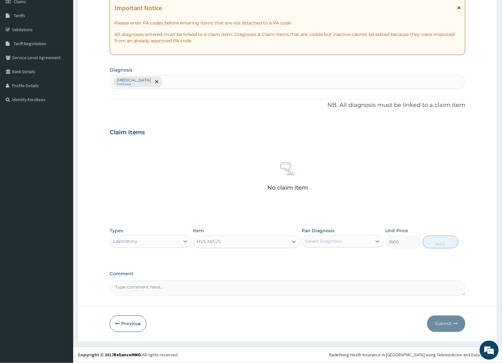
click at [232, 243] on div "HVS M/C/S" at bounding box center [241, 242] width 95 height 10
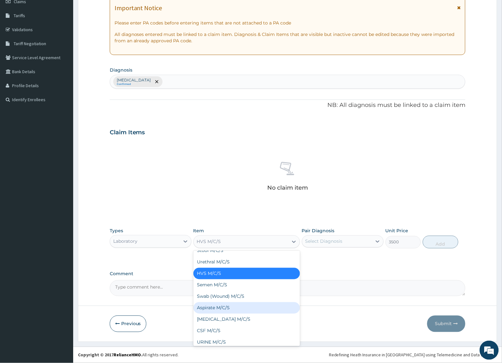
scroll to position [2117, 0]
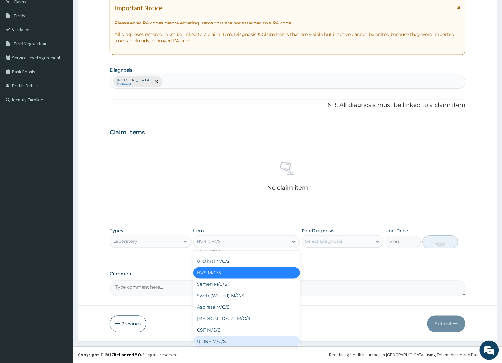
click at [225, 336] on div "URINE M/C/S" at bounding box center [246, 341] width 107 height 11
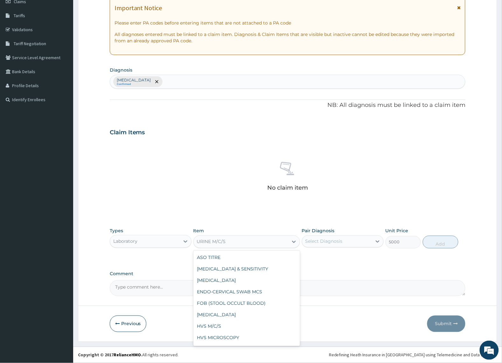
click at [234, 240] on div "URINE M/C/S" at bounding box center [241, 242] width 95 height 10
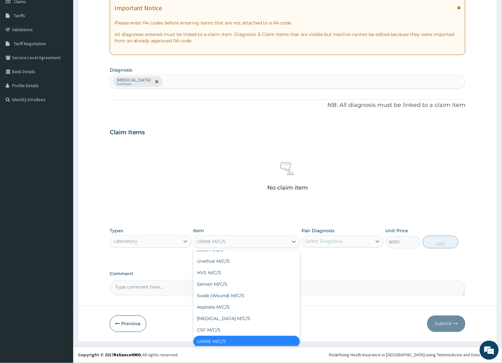
click at [241, 347] on div "HIGH VAGINAL SWAB MCS ( HVS / M/C/S)" at bounding box center [246, 352] width 107 height 11
type input "6000"
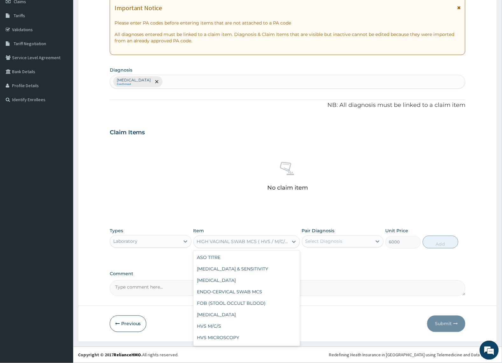
click at [250, 240] on div "HIGH VAGINAL SWAB MCS ( HVS / M/C/S)" at bounding box center [243, 241] width 92 height 6
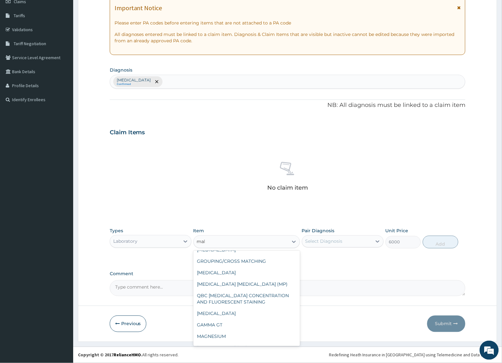
scroll to position [0, 0]
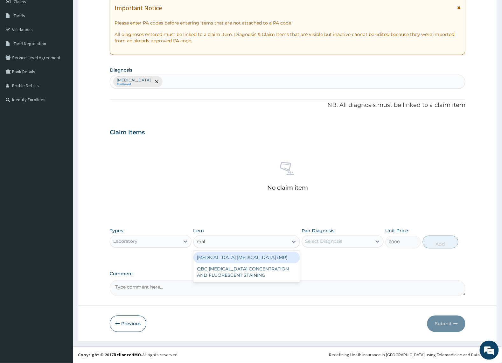
type input "mala"
click at [250, 258] on div "MALARIA PARASITE (MP)" at bounding box center [246, 257] width 107 height 11
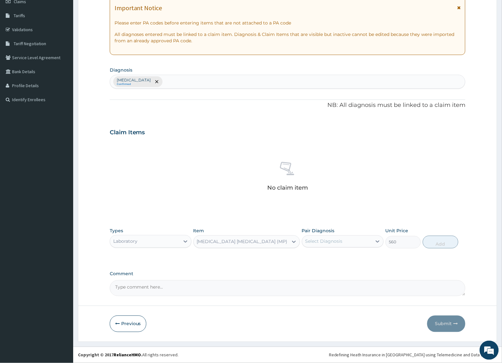
click at [250, 244] on div "MALARIA PARASITE (MP)" at bounding box center [242, 241] width 91 height 6
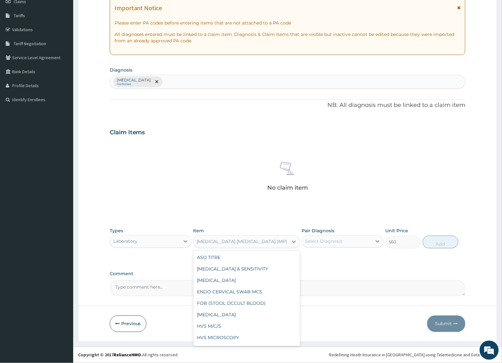
click at [220, 241] on div "MALARIA PARASITE (MP)" at bounding box center [242, 241] width 91 height 6
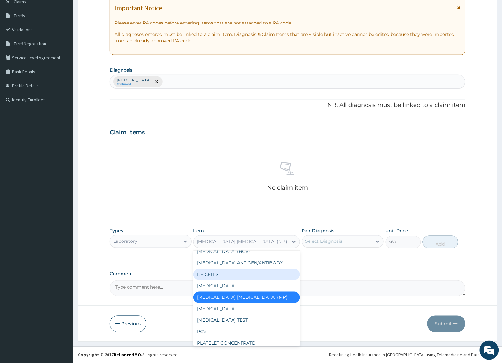
scroll to position [607, 0]
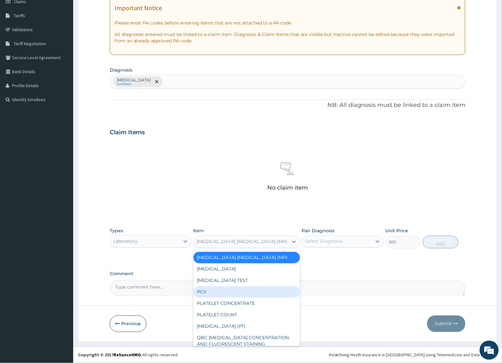
click at [205, 296] on div "PCV" at bounding box center [246, 291] width 107 height 11
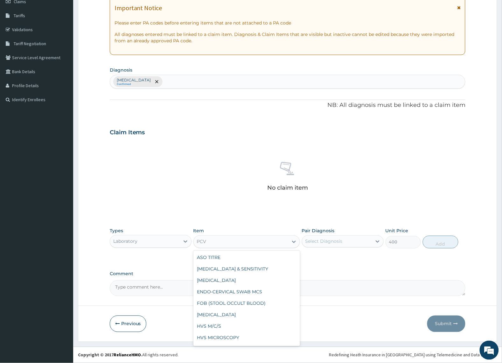
click at [218, 241] on div "PCV" at bounding box center [241, 242] width 95 height 10
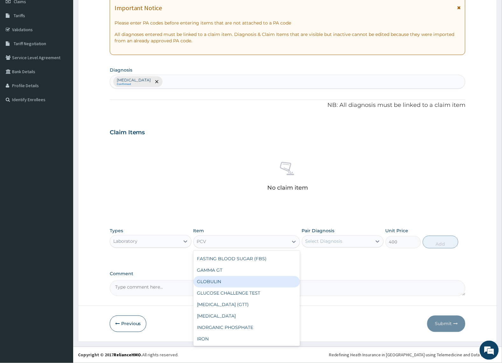
scroll to position [1118, 0]
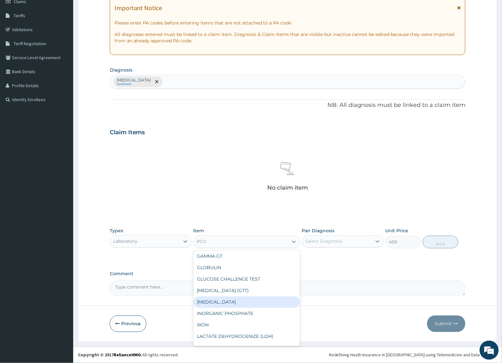
click at [238, 302] on div "HbA1C" at bounding box center [246, 301] width 107 height 11
type input "1600"
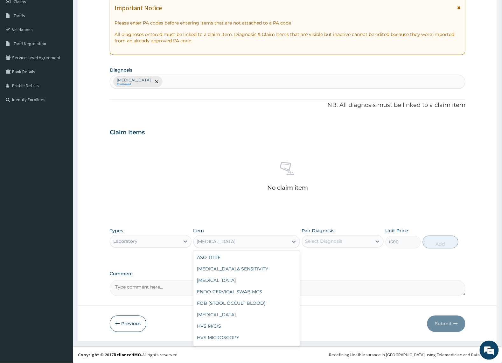
drag, startPoint x: 235, startPoint y: 241, endPoint x: 234, endPoint y: 248, distance: 7.6
click at [235, 241] on div "HbA1C" at bounding box center [241, 242] width 95 height 10
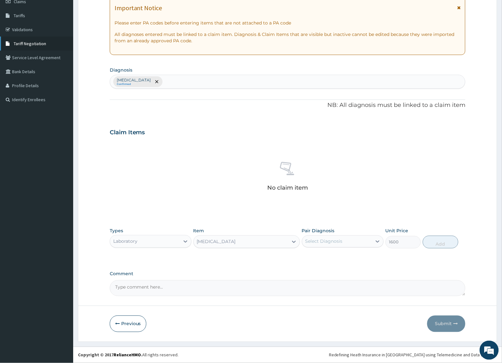
click at [36, 42] on span "Tariff Negotiation" at bounding box center [30, 44] width 32 height 6
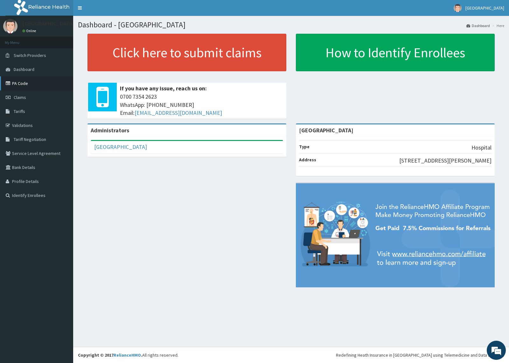
click at [20, 83] on link "PA Code" at bounding box center [36, 83] width 73 height 14
click at [24, 82] on link "PA Code" at bounding box center [36, 83] width 73 height 14
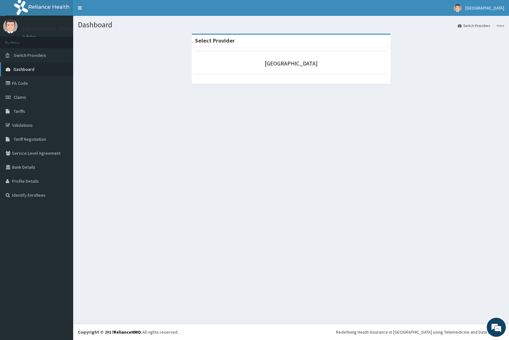
click at [22, 70] on span "Dashboard" at bounding box center [24, 69] width 21 height 6
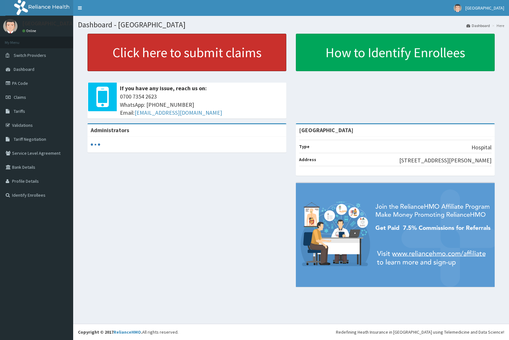
click at [160, 60] on link "Click here to submit claims" at bounding box center [186, 53] width 199 height 38
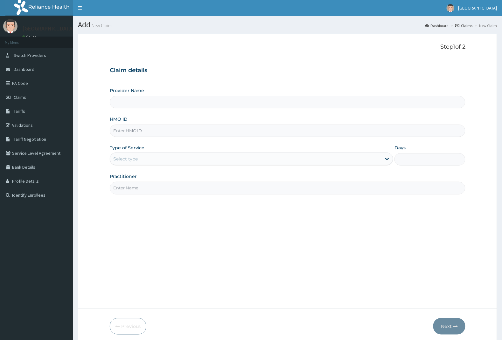
click at [141, 104] on input "Provider Name" at bounding box center [288, 102] width 356 height 12
type input "[GEOGRAPHIC_DATA]"
click at [138, 132] on input "HMO ID" at bounding box center [288, 131] width 356 height 12
type input "FCM/10243/B"
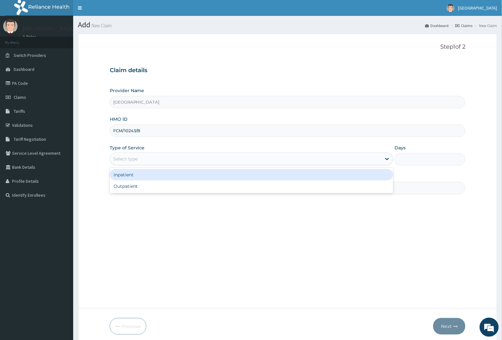
click at [160, 161] on div "Select type" at bounding box center [246, 159] width 272 height 10
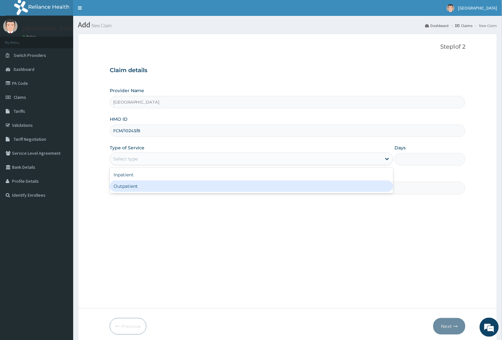
click at [150, 187] on div "Outpatient" at bounding box center [252, 186] width 284 height 11
type input "1"
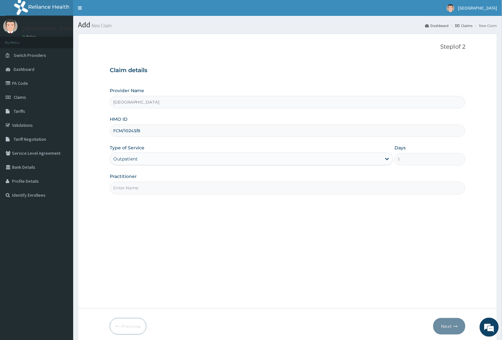
click at [150, 187] on input "Practitioner" at bounding box center [288, 188] width 356 height 12
type input "[PERSON_NAME]"
click at [447, 327] on button "Next" at bounding box center [449, 326] width 32 height 17
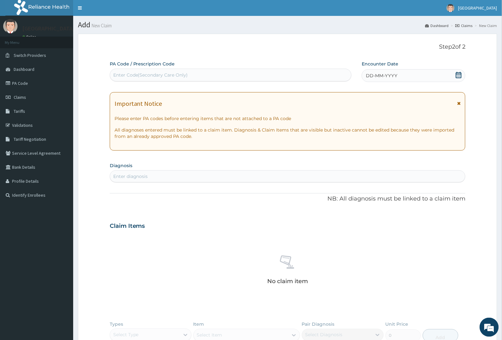
click at [172, 77] on div "Enter Code(Secondary Care Only)" at bounding box center [150, 75] width 75 height 6
click at [151, 180] on div "Enter diagnosis" at bounding box center [287, 176] width 355 height 10
type input "[MEDICAL_DATA]"
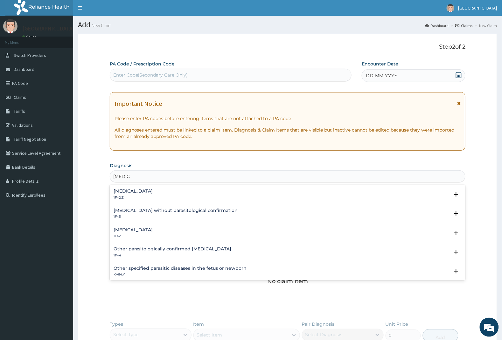
click at [153, 192] on h4 "[MEDICAL_DATA]" at bounding box center [133, 191] width 39 height 5
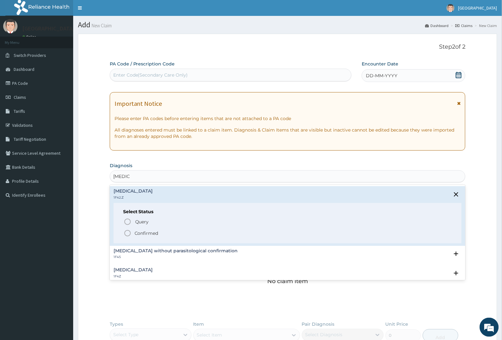
click at [146, 233] on p "Confirmed" at bounding box center [146, 233] width 24 height 6
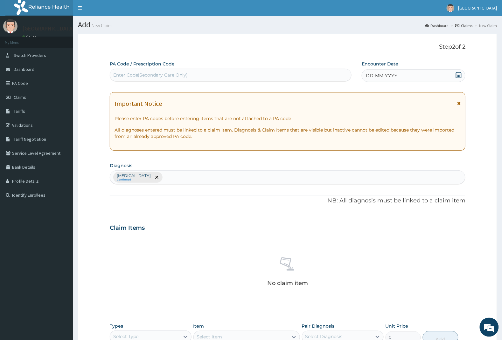
scroll to position [79, 0]
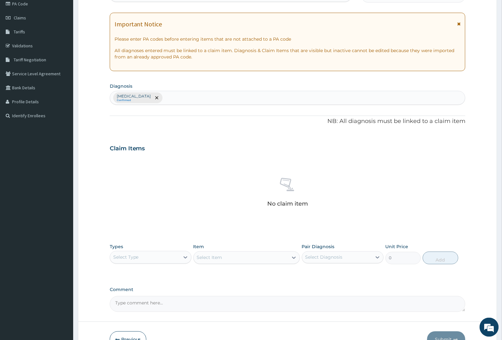
click at [161, 259] on div "Select Type" at bounding box center [145, 257] width 70 height 10
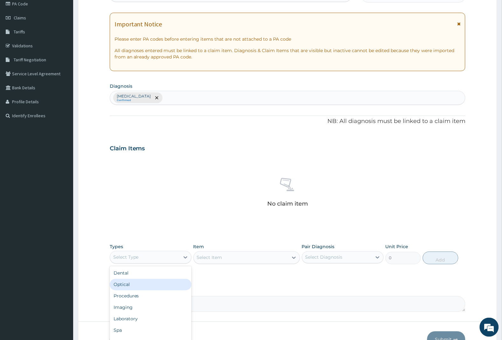
scroll to position [21, 0]
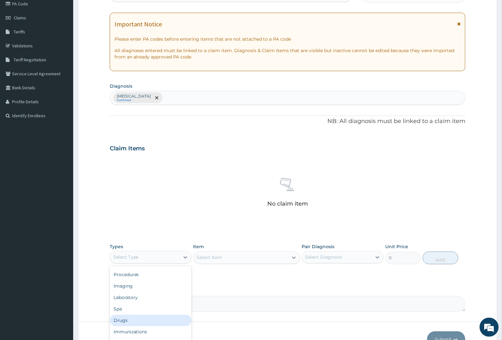
click at [136, 320] on div "Drugs" at bounding box center [151, 320] width 82 height 11
click at [220, 262] on div "Select Item" at bounding box center [246, 257] width 107 height 13
click at [220, 259] on div "Select Item" at bounding box center [209, 258] width 25 height 6
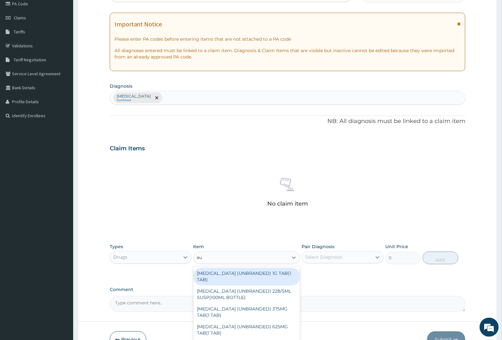
type input "aug"
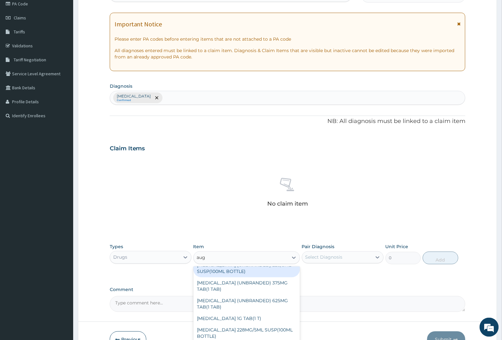
scroll to position [40, 0]
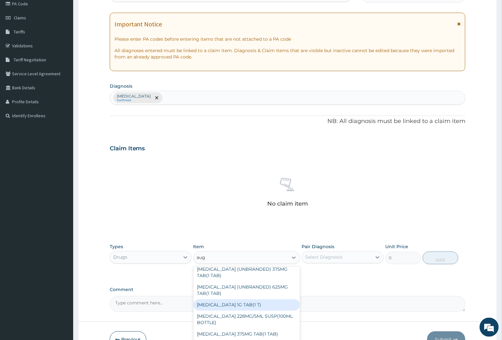
click at [246, 307] on div "[MEDICAL_DATA] 1G TAB(1 T)" at bounding box center [246, 304] width 107 height 11
type input "350"
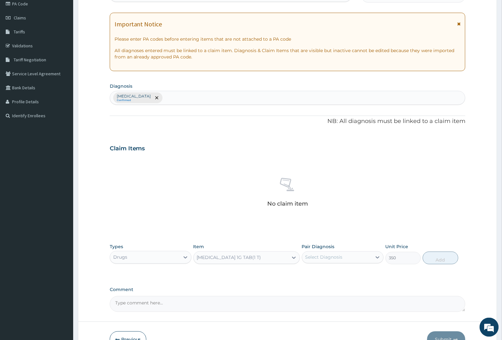
click at [225, 258] on div "[MEDICAL_DATA] 1G TAB(1 T)" at bounding box center [229, 258] width 64 height 6
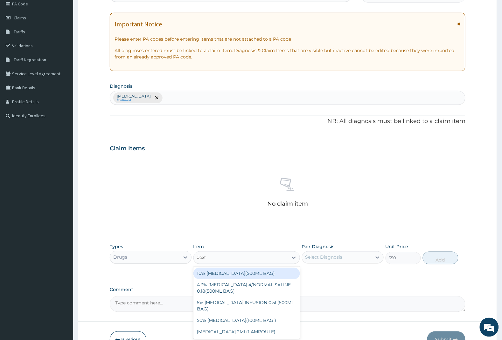
scroll to position [0, 0]
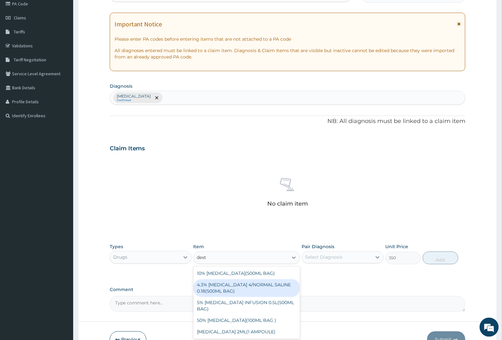
type input "dext"
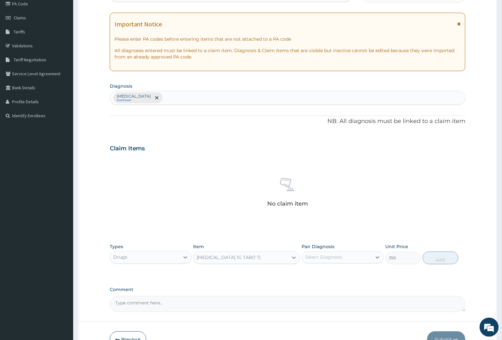
click at [239, 257] on div "[MEDICAL_DATA] 1G TAB(1 T)" at bounding box center [229, 258] width 64 height 6
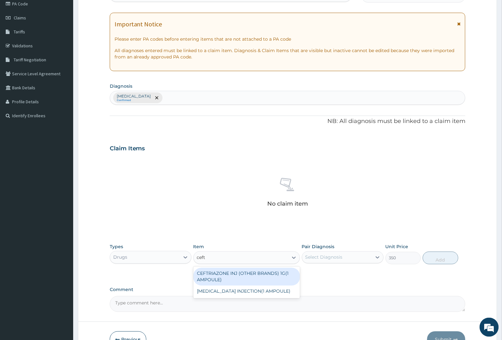
type input "ceftr"
click at [242, 275] on div "CEFTRIAZONE INJ (OTHER BRANDS) 1G(1 AMPOULE)" at bounding box center [246, 277] width 107 height 18
type input "1500"
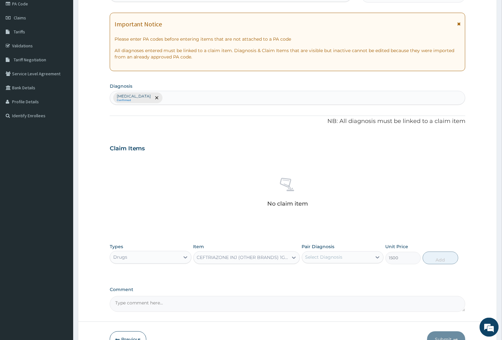
click at [201, 257] on div "CEFTRIAZONE INJ (OTHER BRANDS) 1G(1 AMPOULE)" at bounding box center [243, 258] width 92 height 6
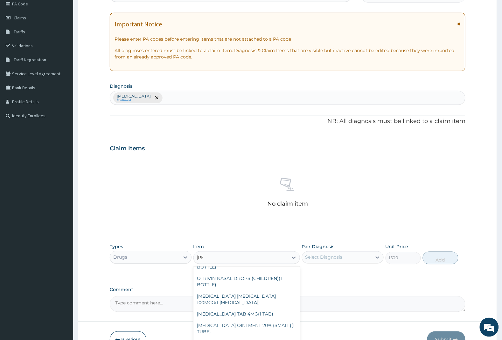
scroll to position [65, 0]
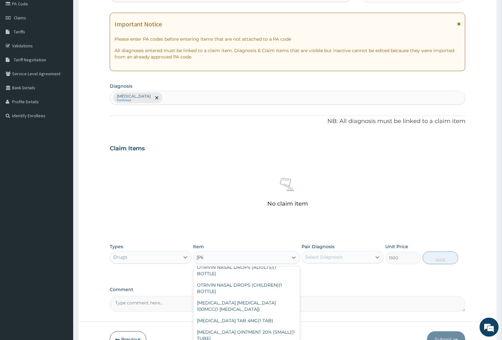
type input "sali"
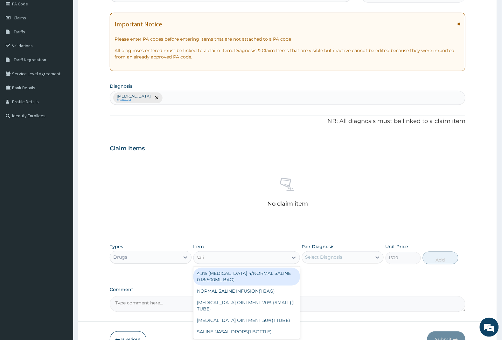
click at [240, 279] on div "4.3% [MEDICAL_DATA] 4/NORMAL SALINE 0.18(500ML BAG)" at bounding box center [246, 277] width 107 height 18
type input "500"
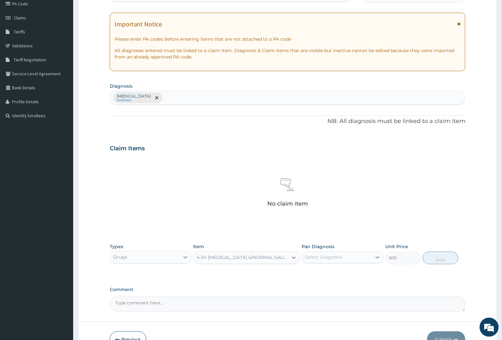
click at [272, 260] on div "4.3% [MEDICAL_DATA] 4/NORMAL SALINE 0.18(500ML BAG)" at bounding box center [243, 258] width 92 height 6
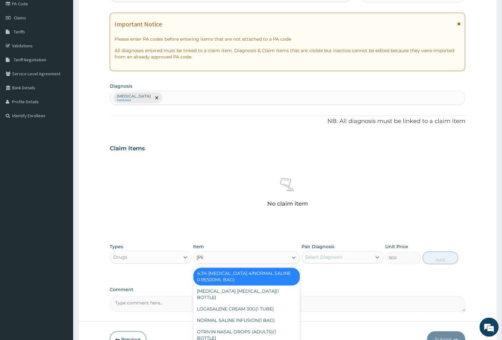
type input "sali"
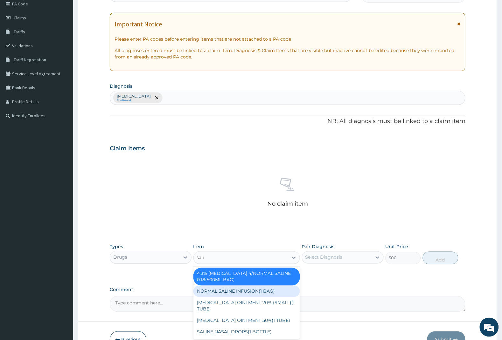
click at [245, 293] on div "NORMAL SALINE INFUSION(1 BAG)" at bounding box center [246, 291] width 107 height 11
type input "320"
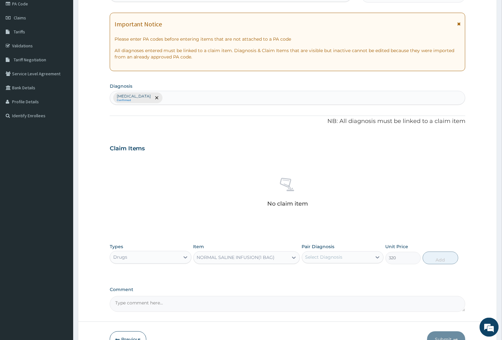
click at [245, 260] on div "NORMAL SALINE INFUSION(1 BAG)" at bounding box center [236, 258] width 78 height 6
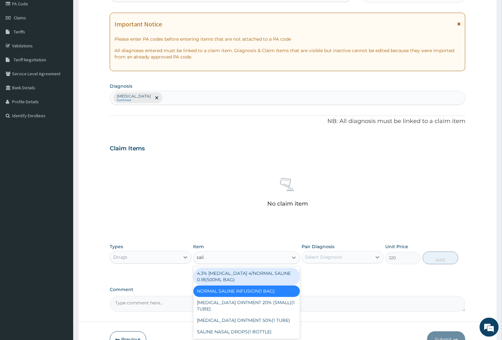
type input "sali"
click at [226, 166] on div "No claim item" at bounding box center [288, 193] width 356 height 73
